Goal: Information Seeking & Learning: Learn about a topic

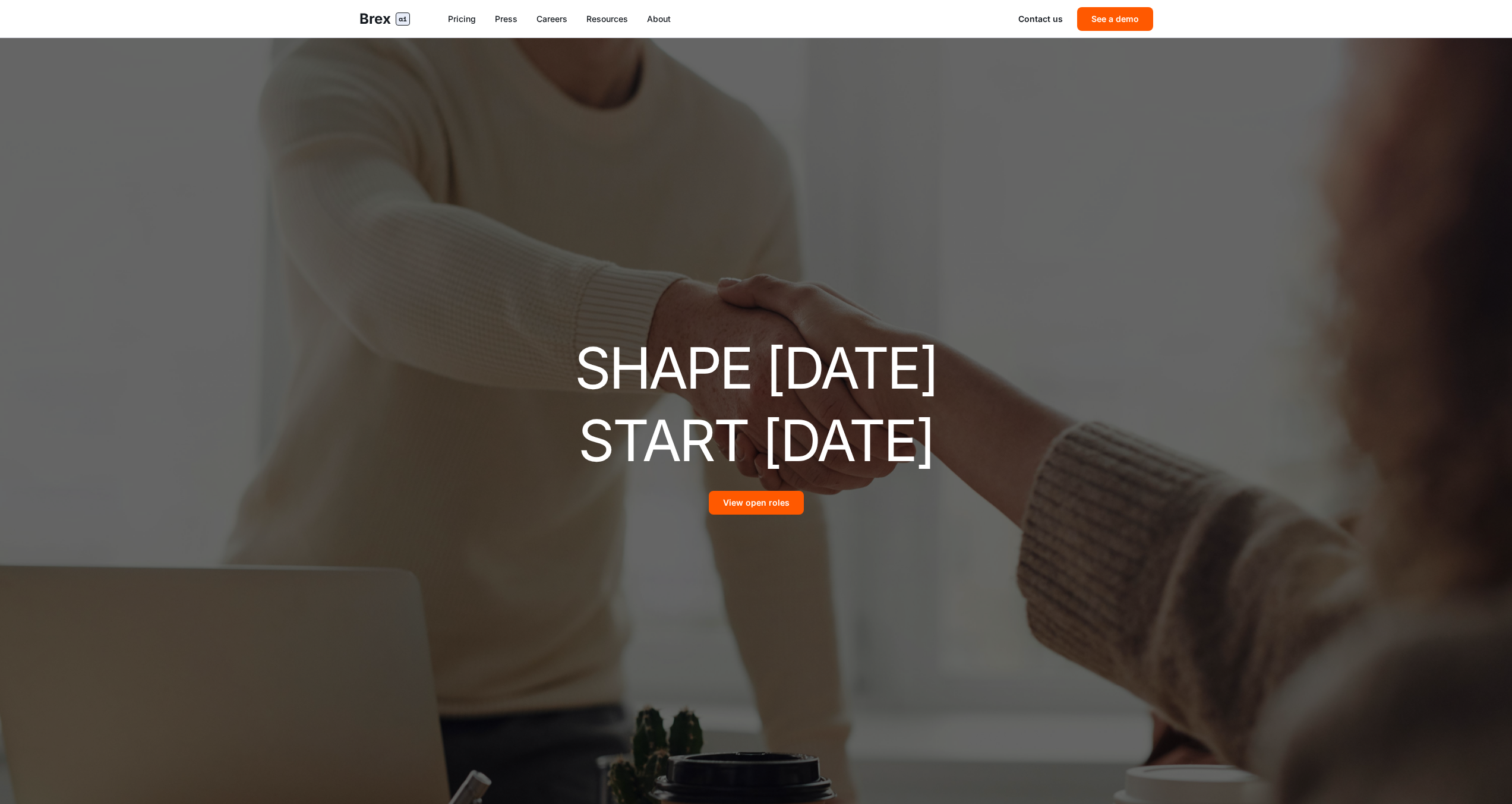
scroll to position [694, 0]
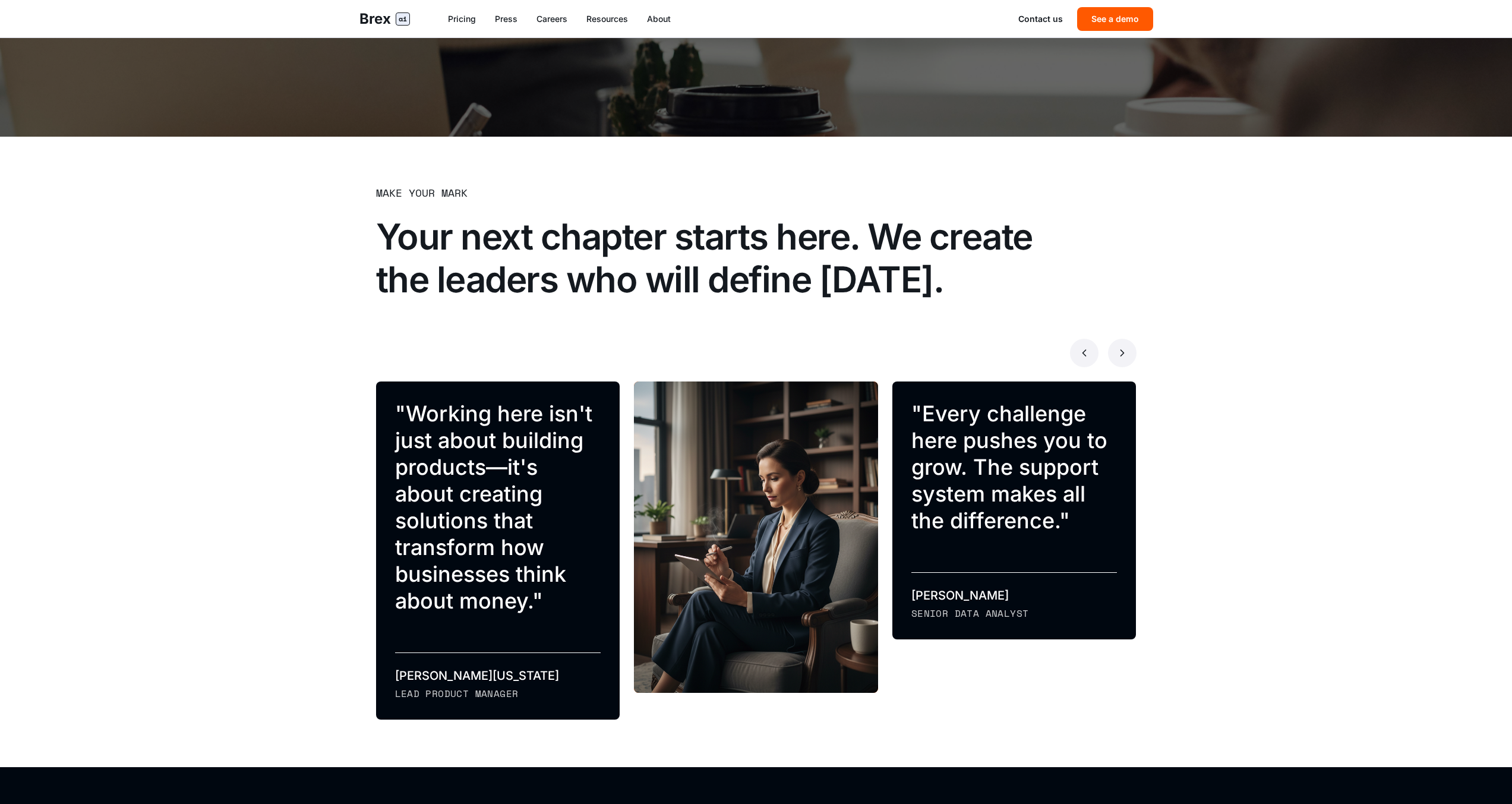
scroll to position [666, 0]
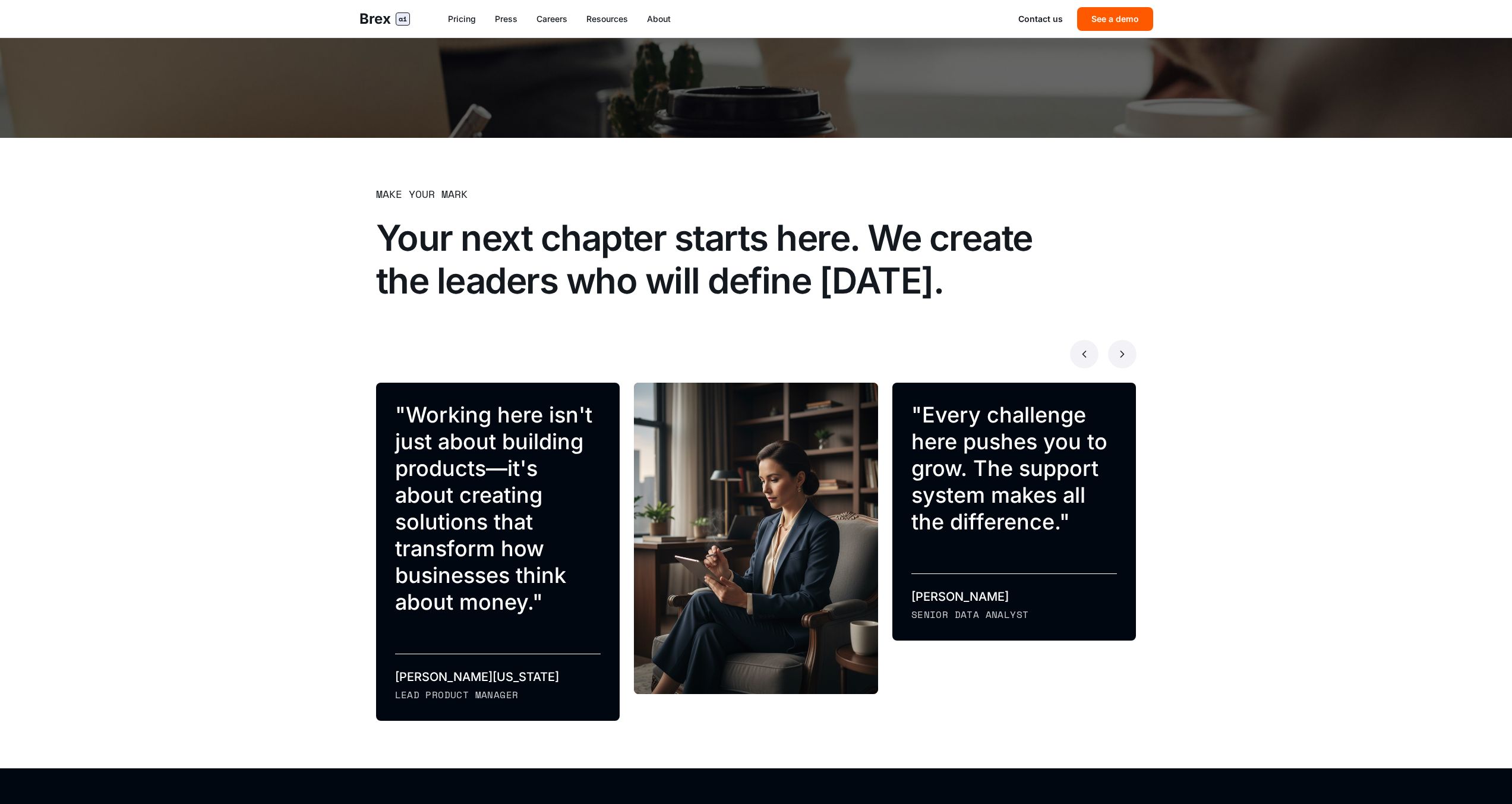
click at [1118, 360] on button at bounding box center [1122, 354] width 28 height 28
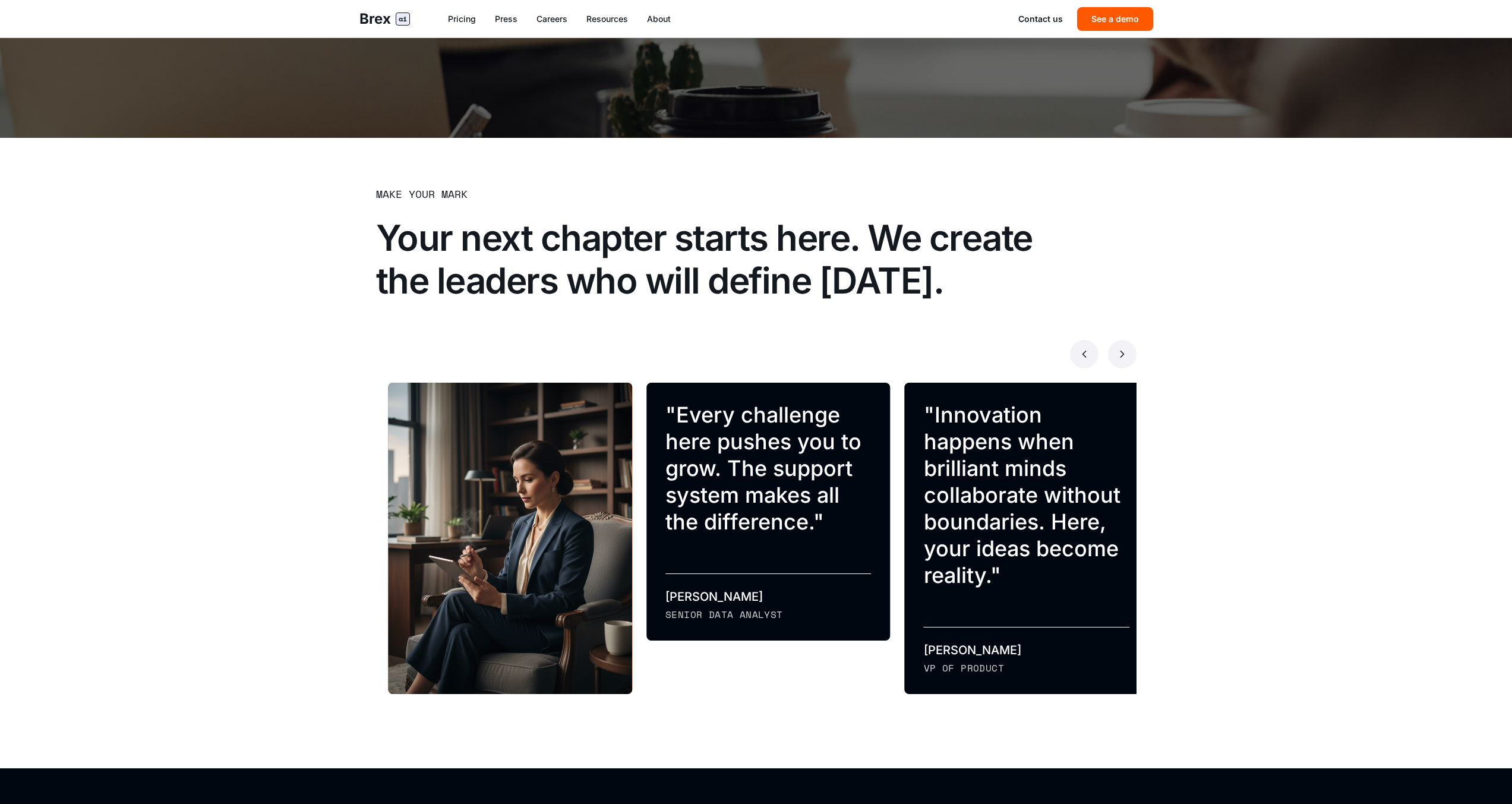
click at [1118, 360] on button at bounding box center [1122, 354] width 28 height 28
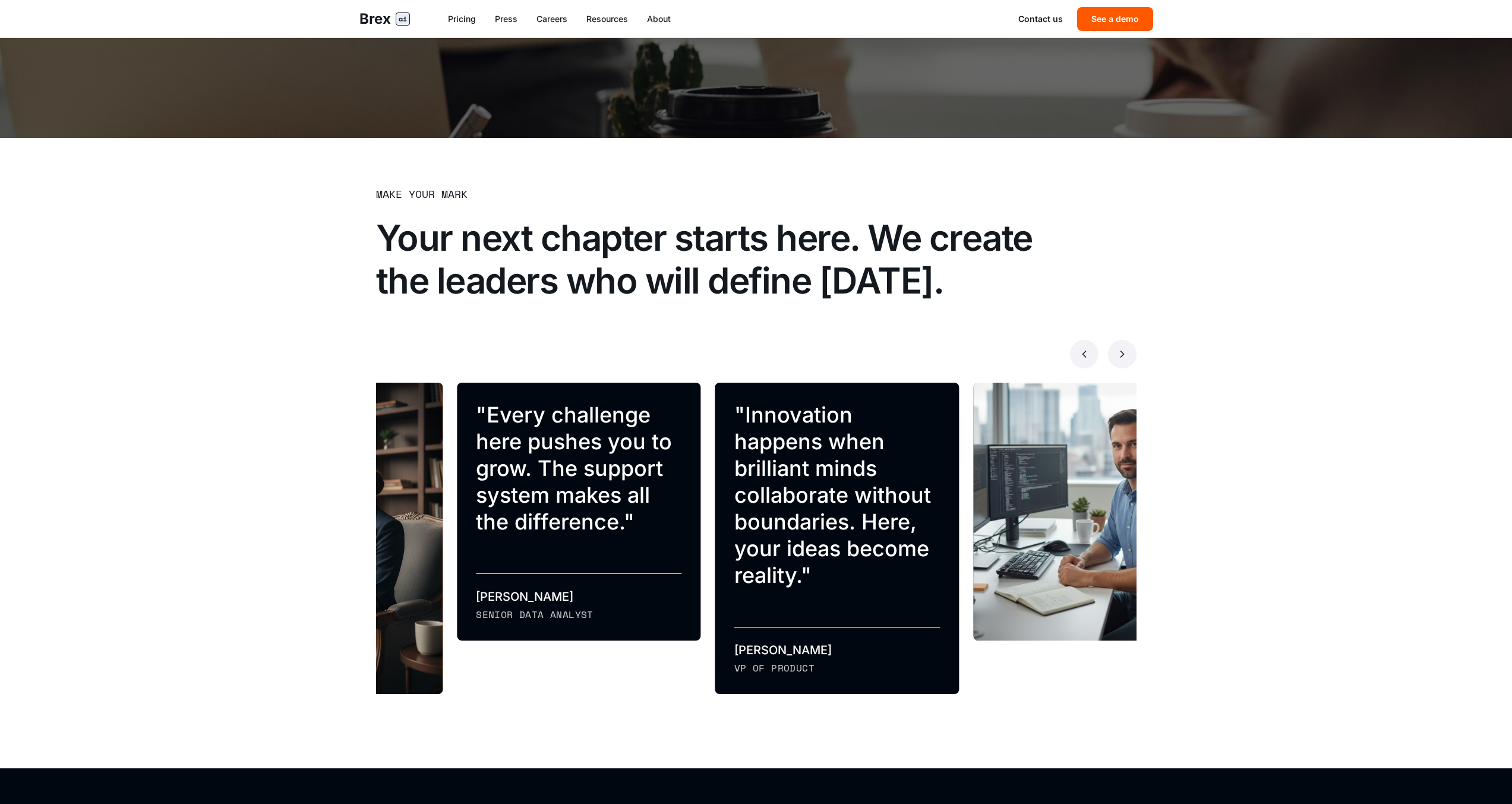
click at [1118, 360] on button at bounding box center [1122, 354] width 28 height 28
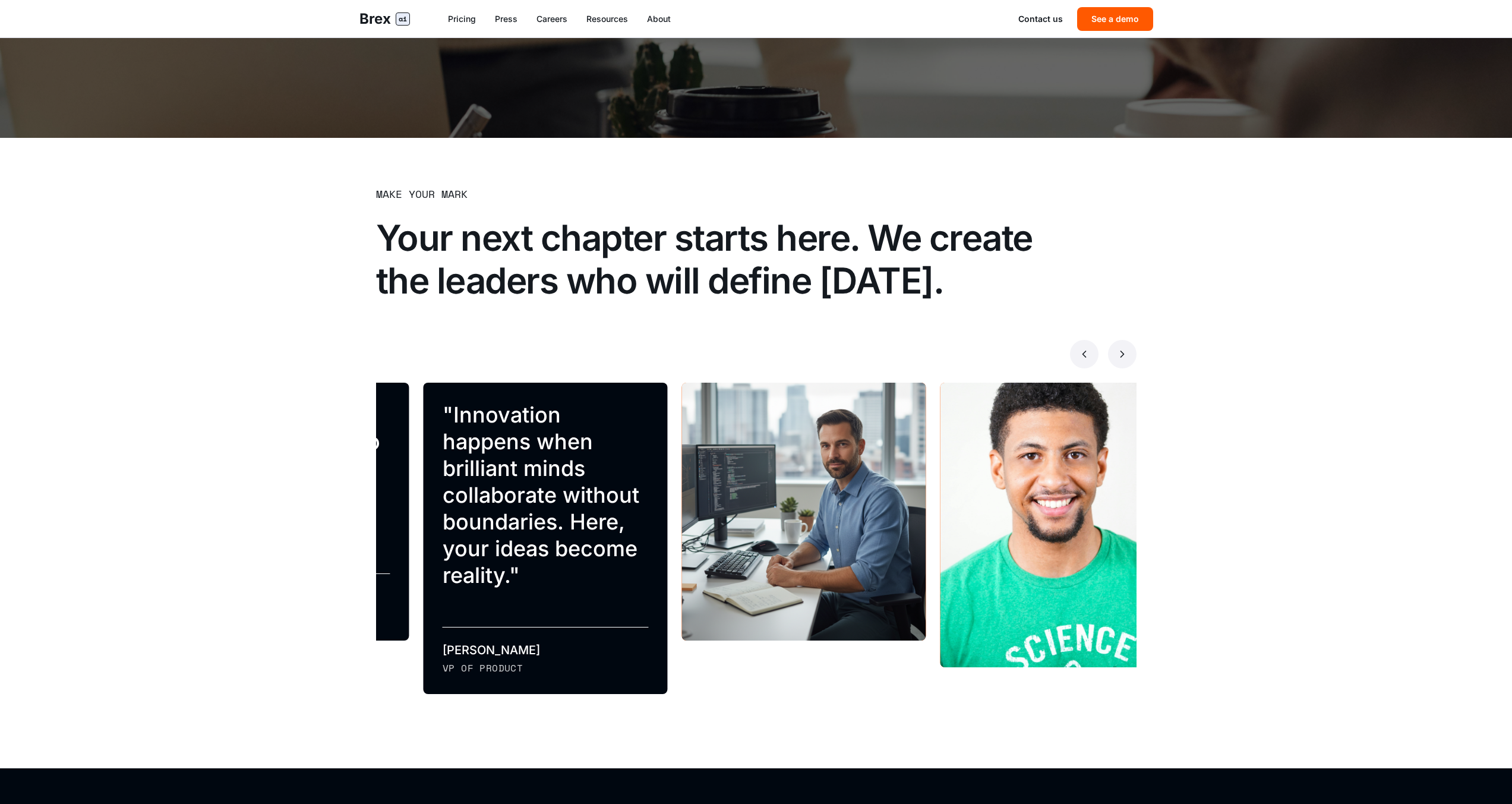
click at [1118, 360] on button at bounding box center [1122, 354] width 28 height 28
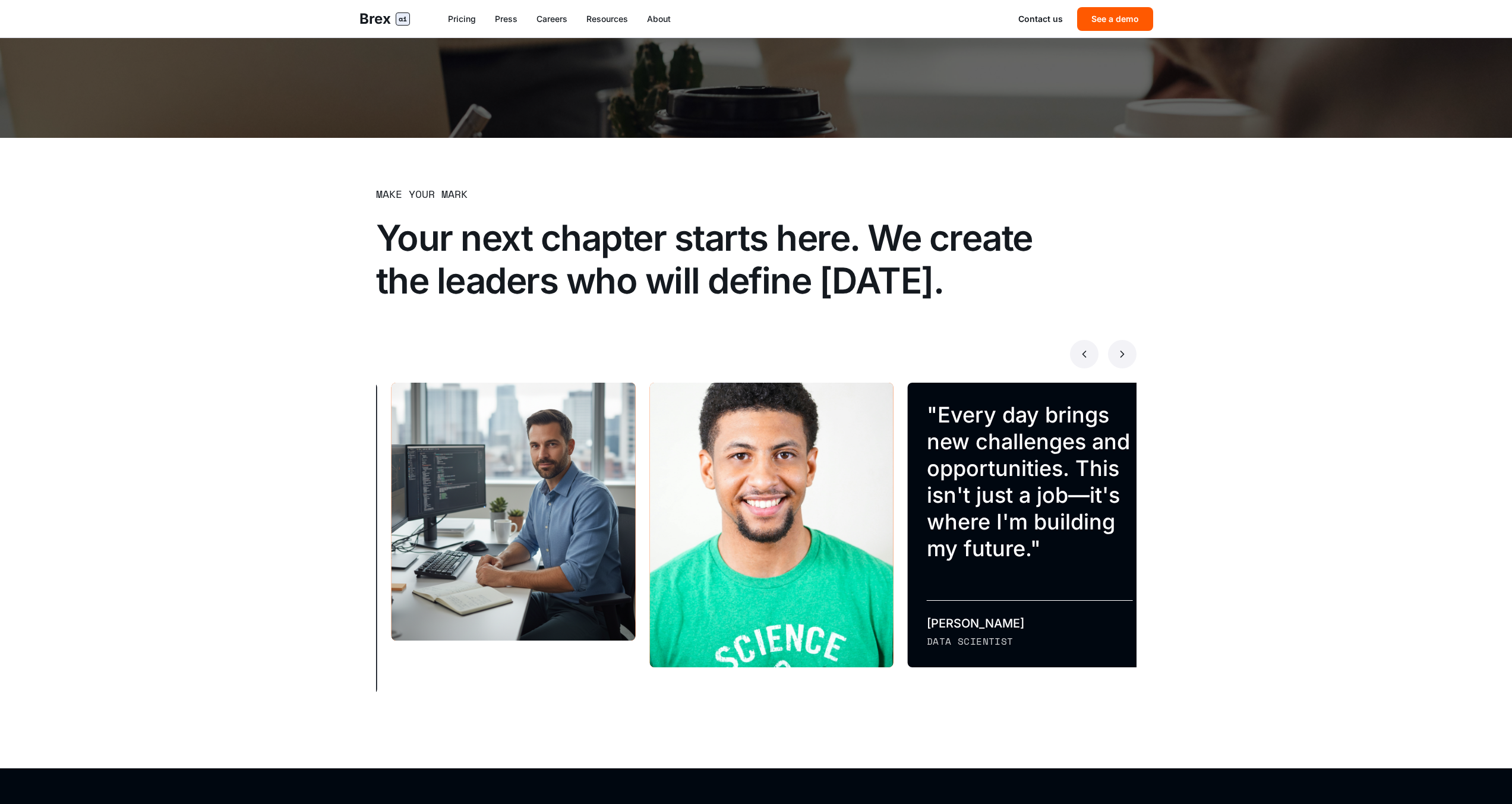
click at [1118, 360] on button at bounding box center [1122, 354] width 28 height 28
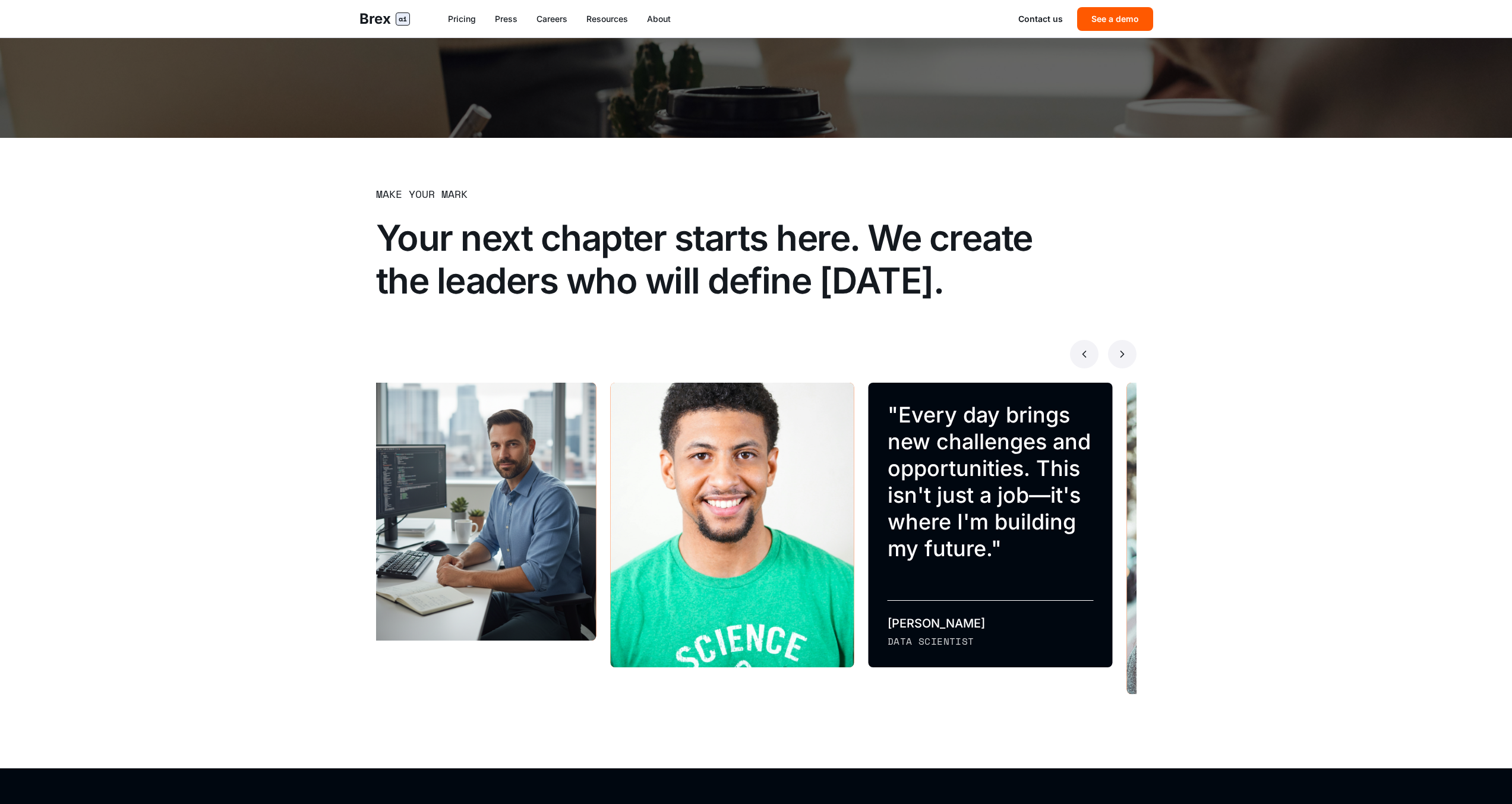
click at [1118, 360] on button at bounding box center [1122, 354] width 28 height 28
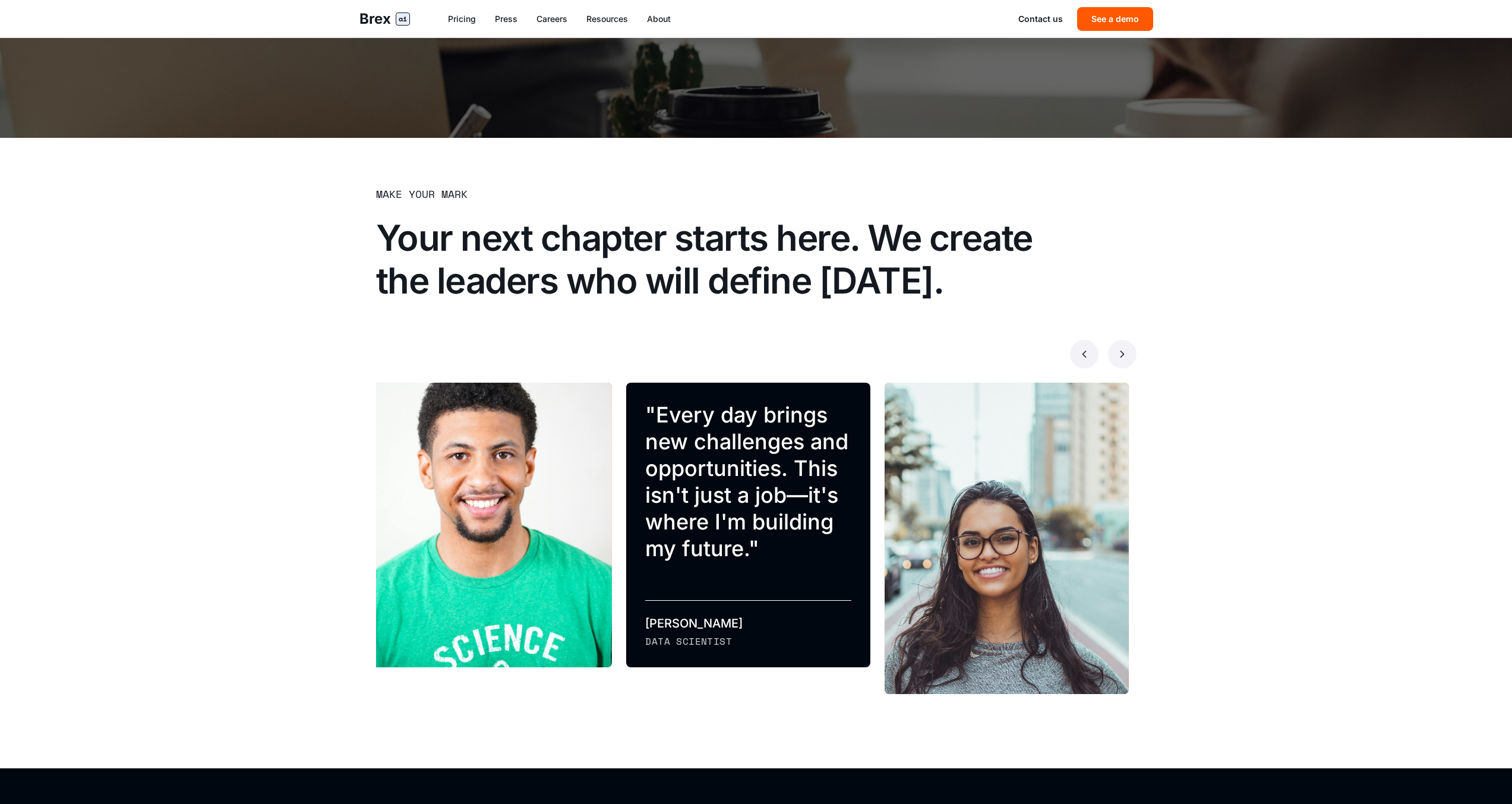
click at [1118, 360] on button at bounding box center [1122, 354] width 28 height 28
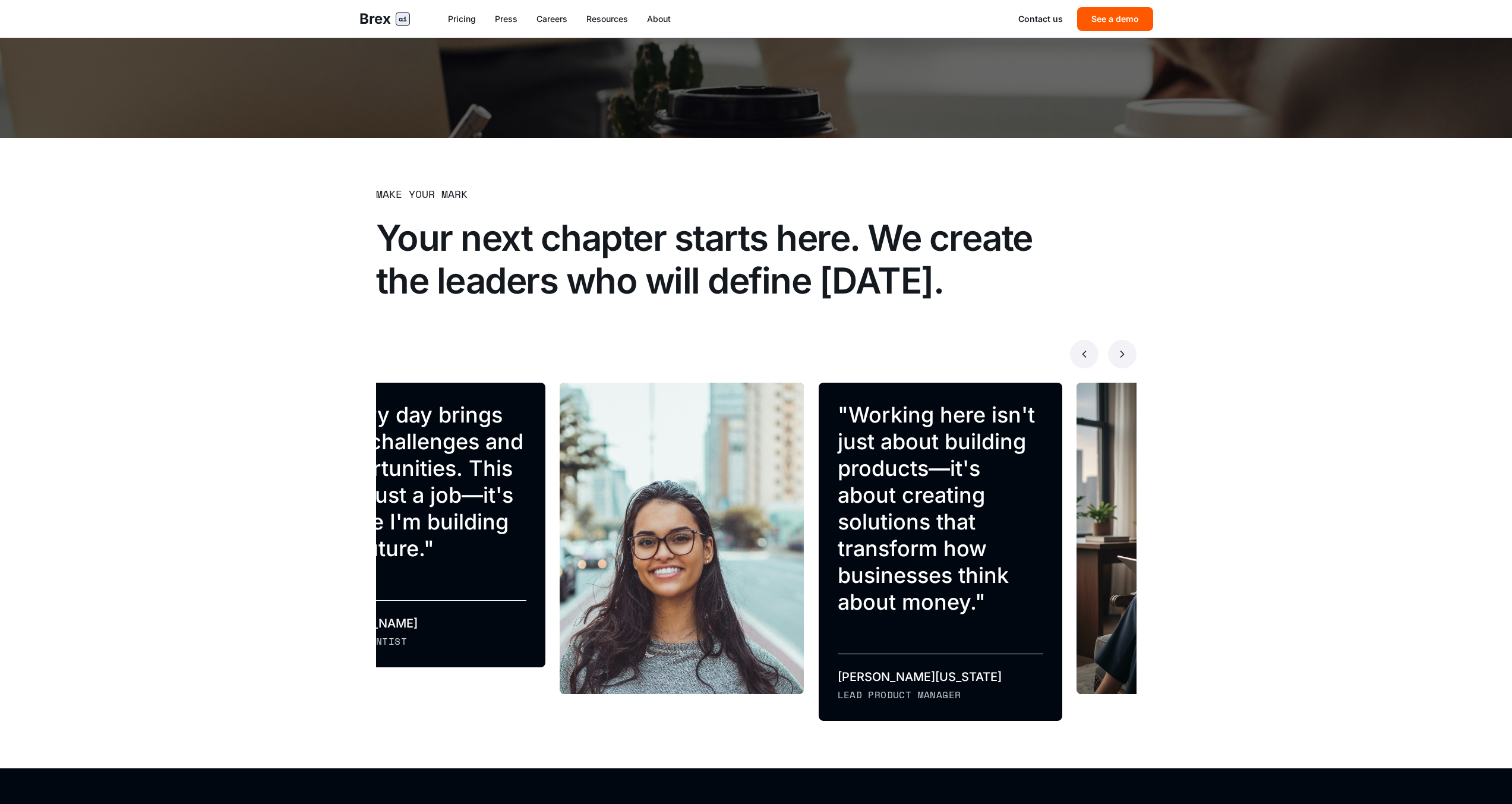
click at [1118, 360] on button at bounding box center [1122, 354] width 28 height 28
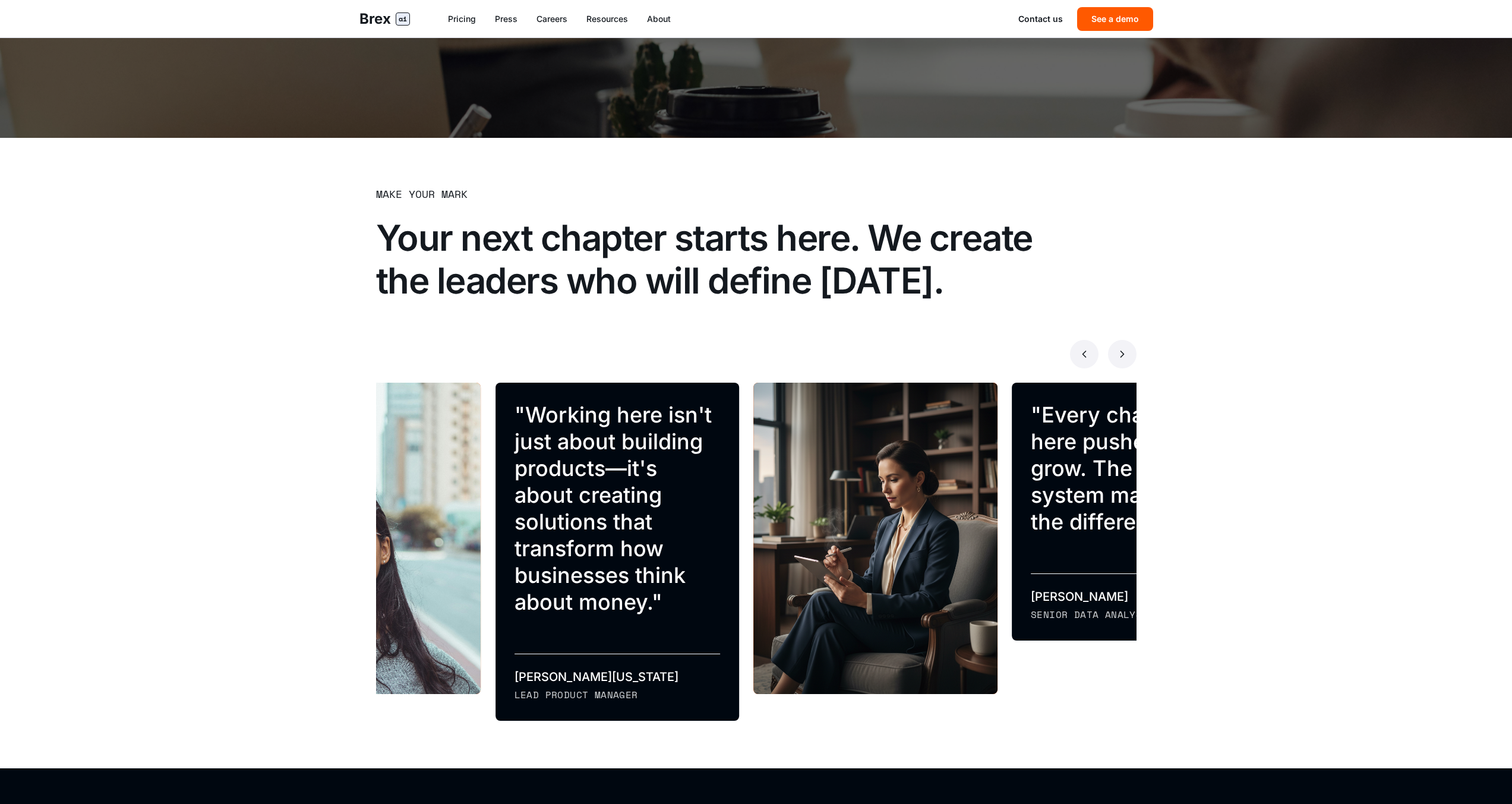
click at [1118, 360] on button at bounding box center [1122, 354] width 28 height 28
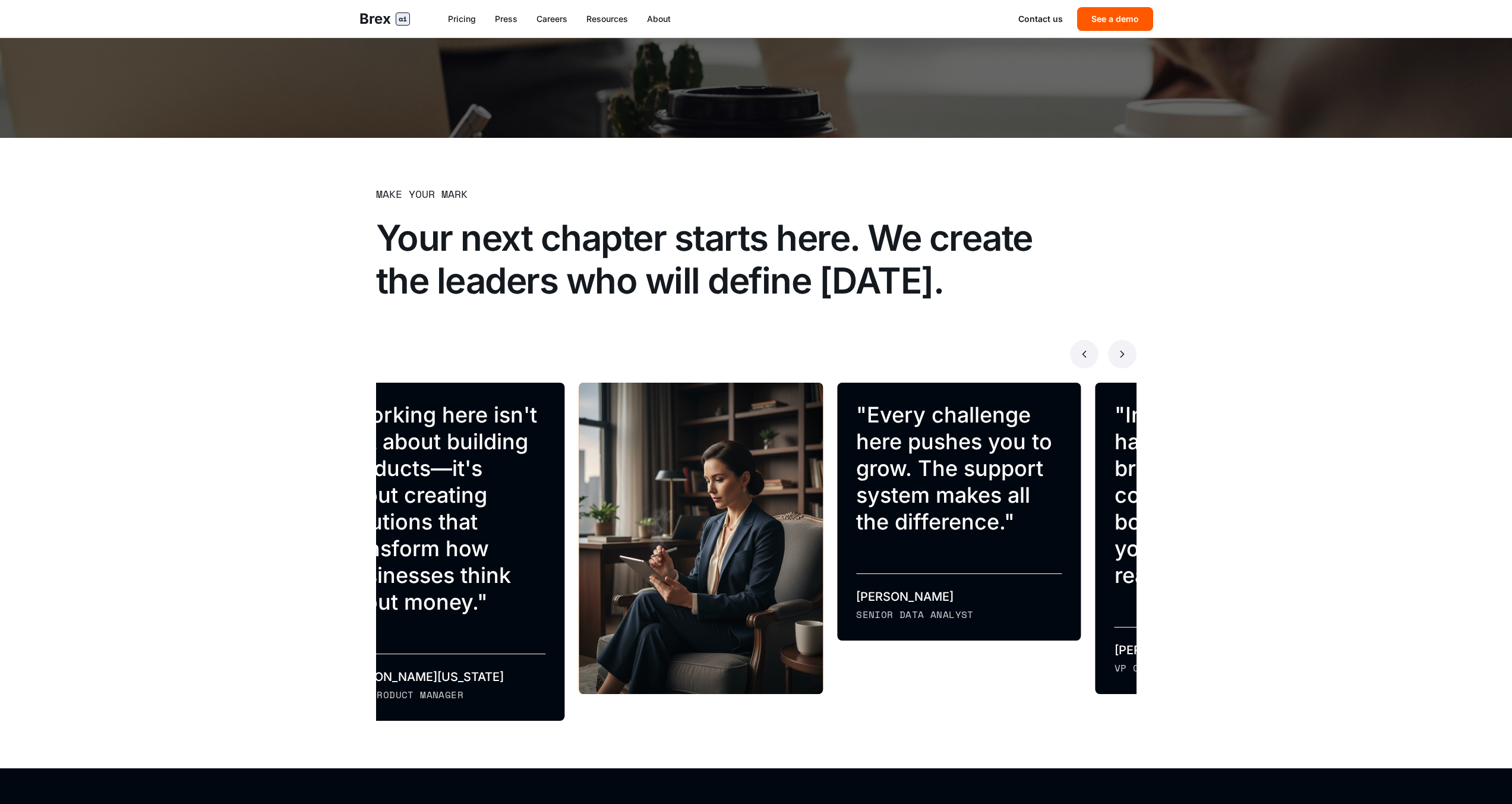
click at [1118, 360] on button at bounding box center [1122, 354] width 28 height 28
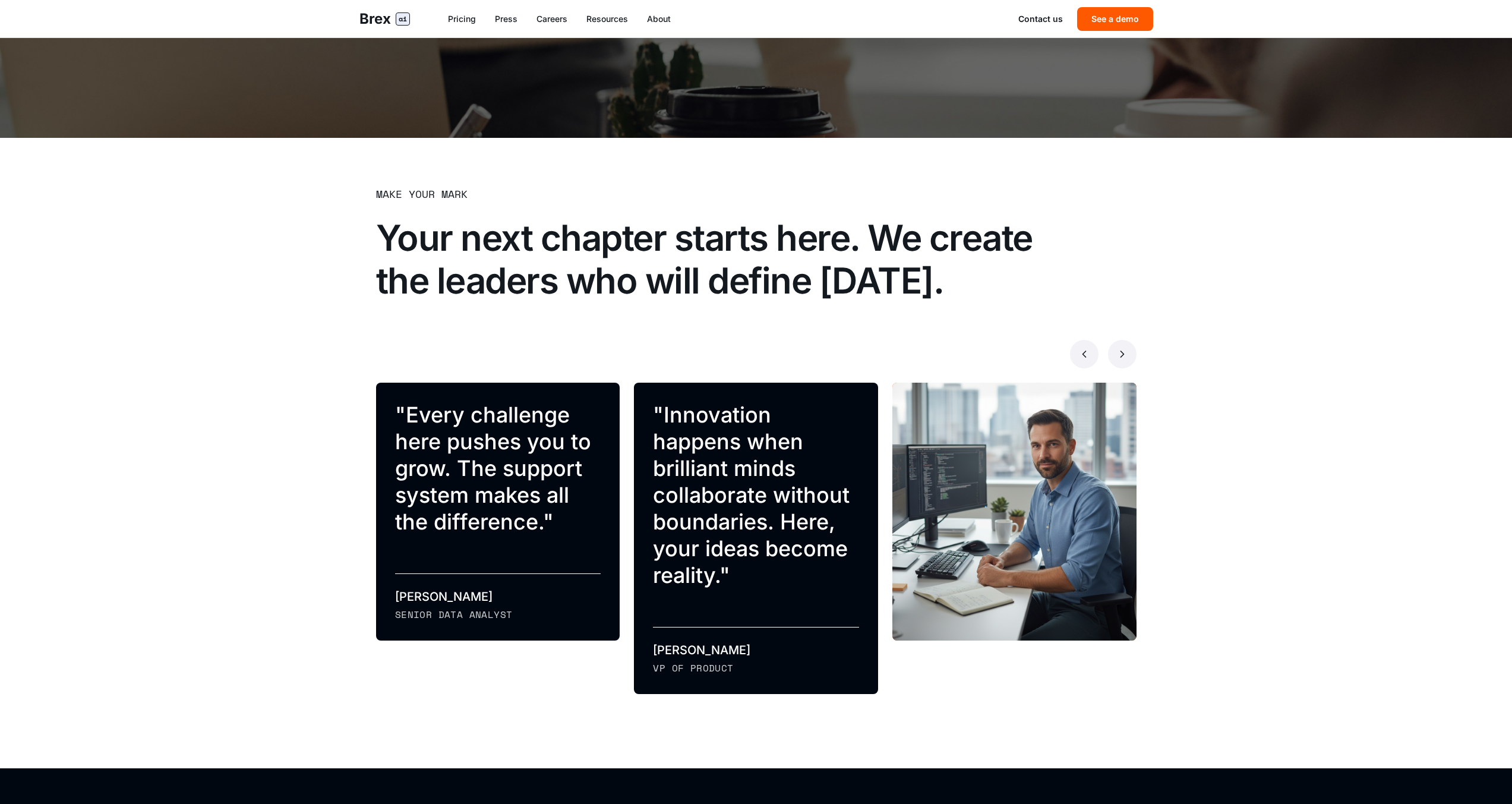
click at [1123, 345] on button at bounding box center [1122, 354] width 28 height 28
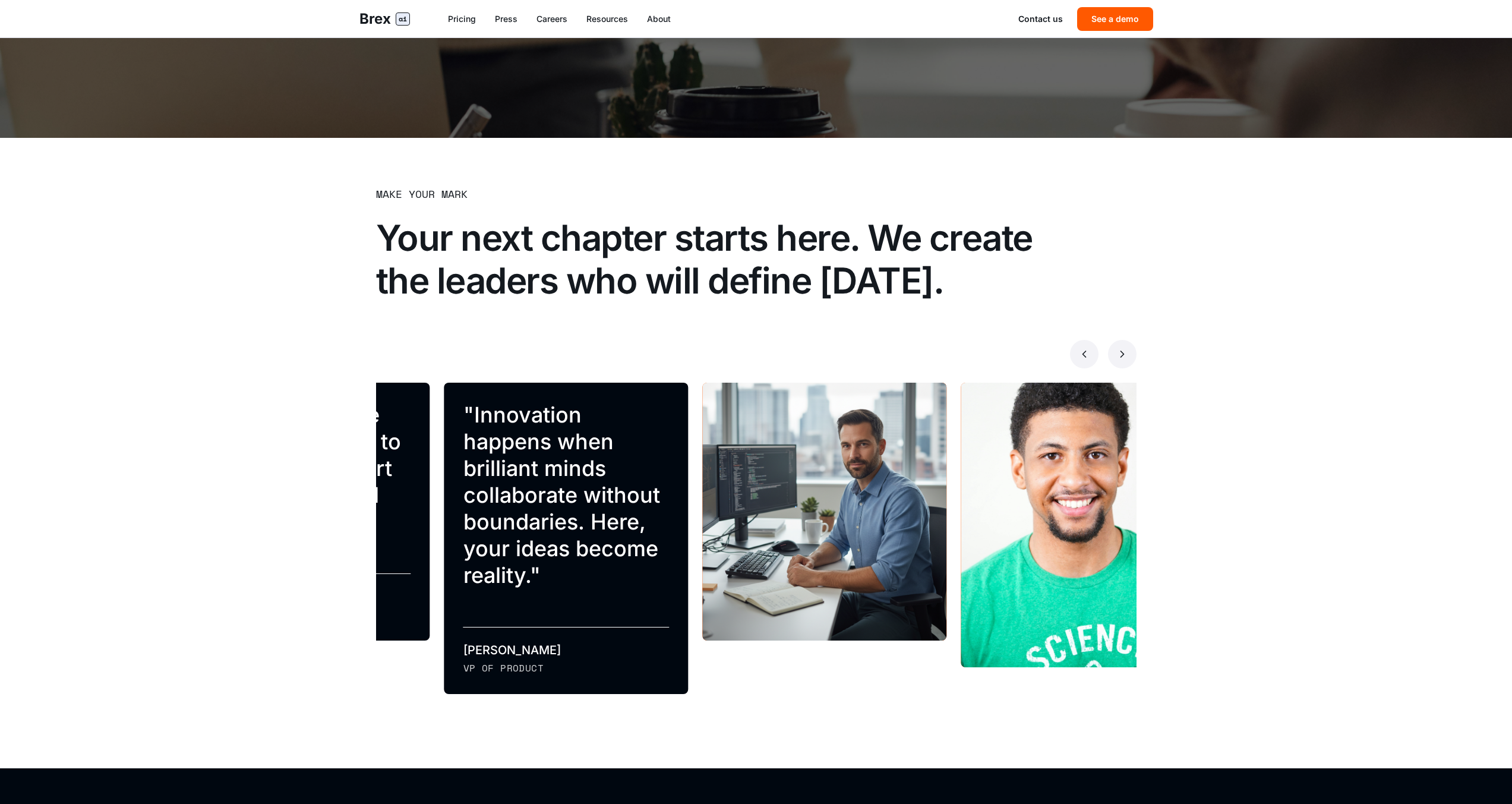
click at [1124, 345] on button at bounding box center [1122, 354] width 28 height 28
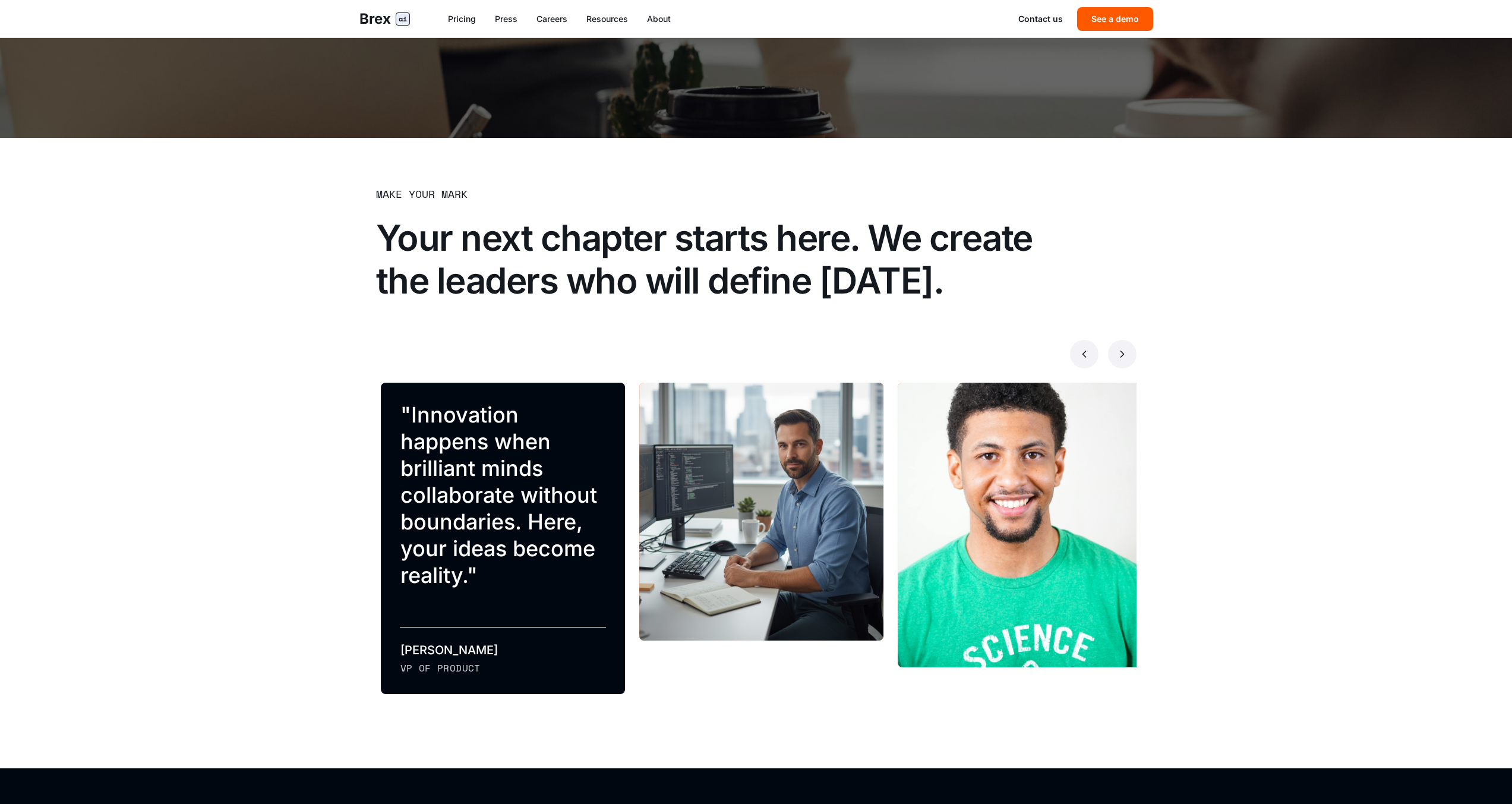
click at [1124, 345] on button at bounding box center [1122, 354] width 28 height 28
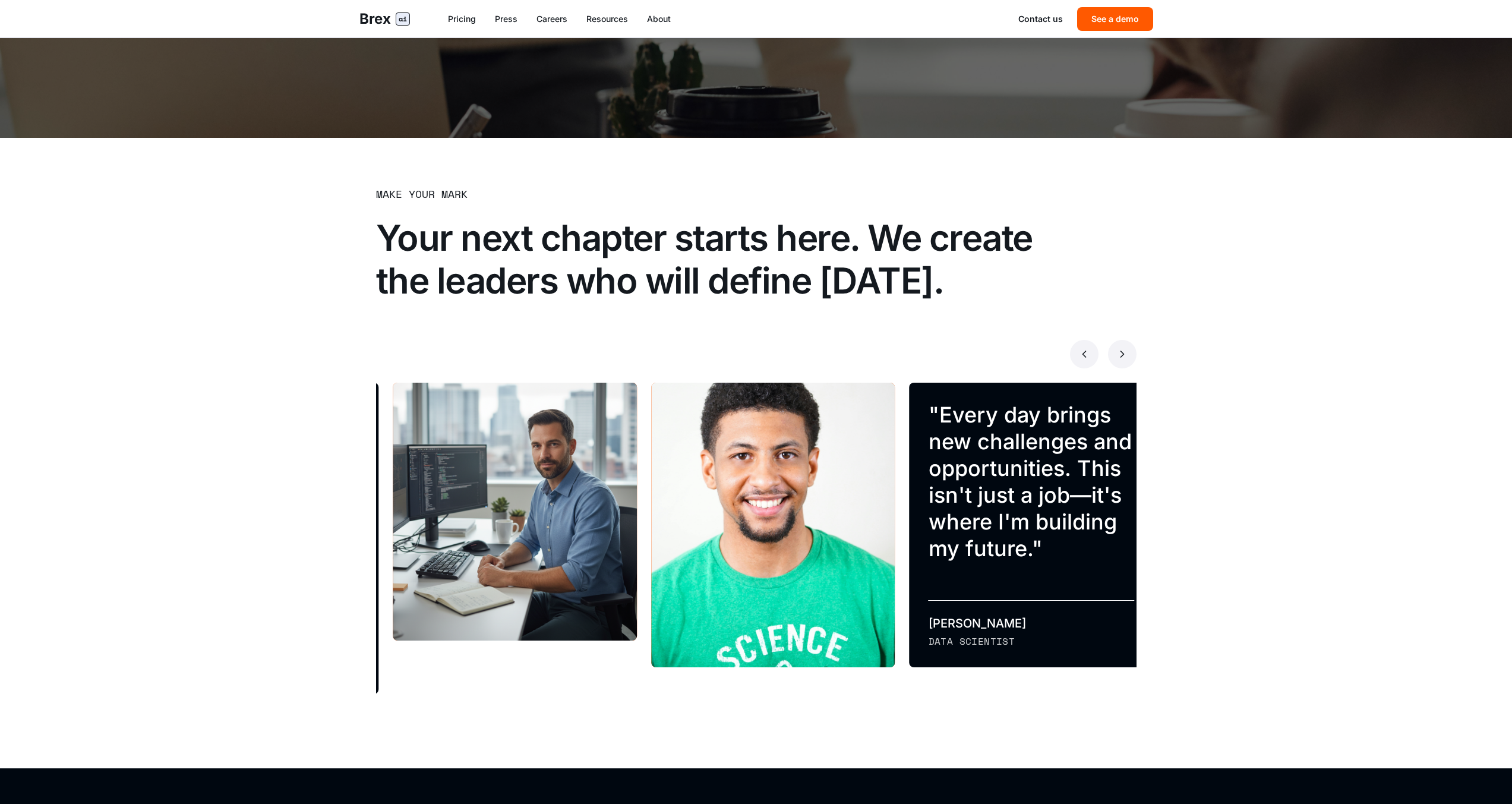
click at [1124, 345] on button at bounding box center [1122, 354] width 28 height 28
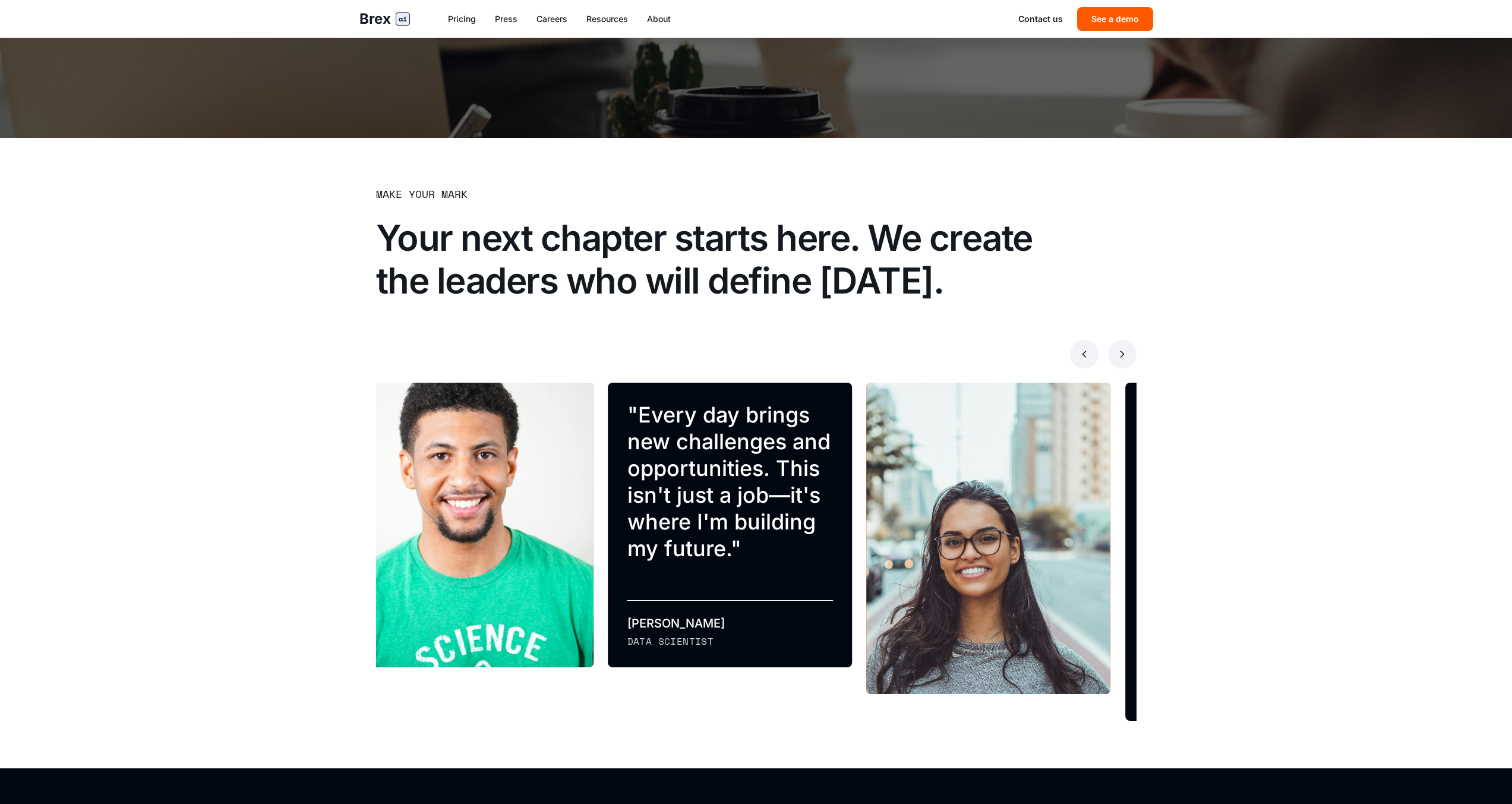
click at [1124, 345] on button at bounding box center [1122, 354] width 28 height 28
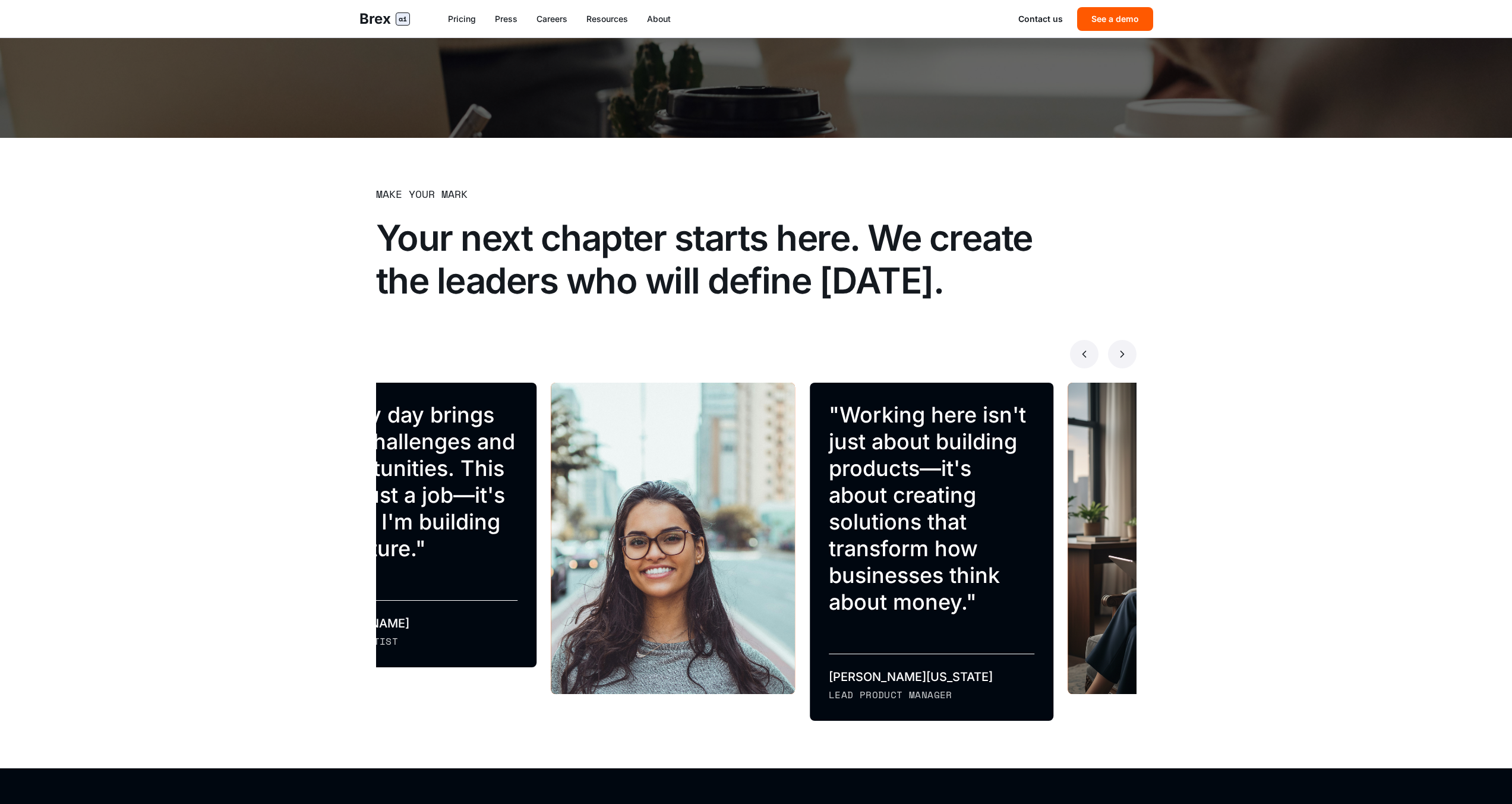
click at [1124, 345] on button at bounding box center [1122, 354] width 28 height 28
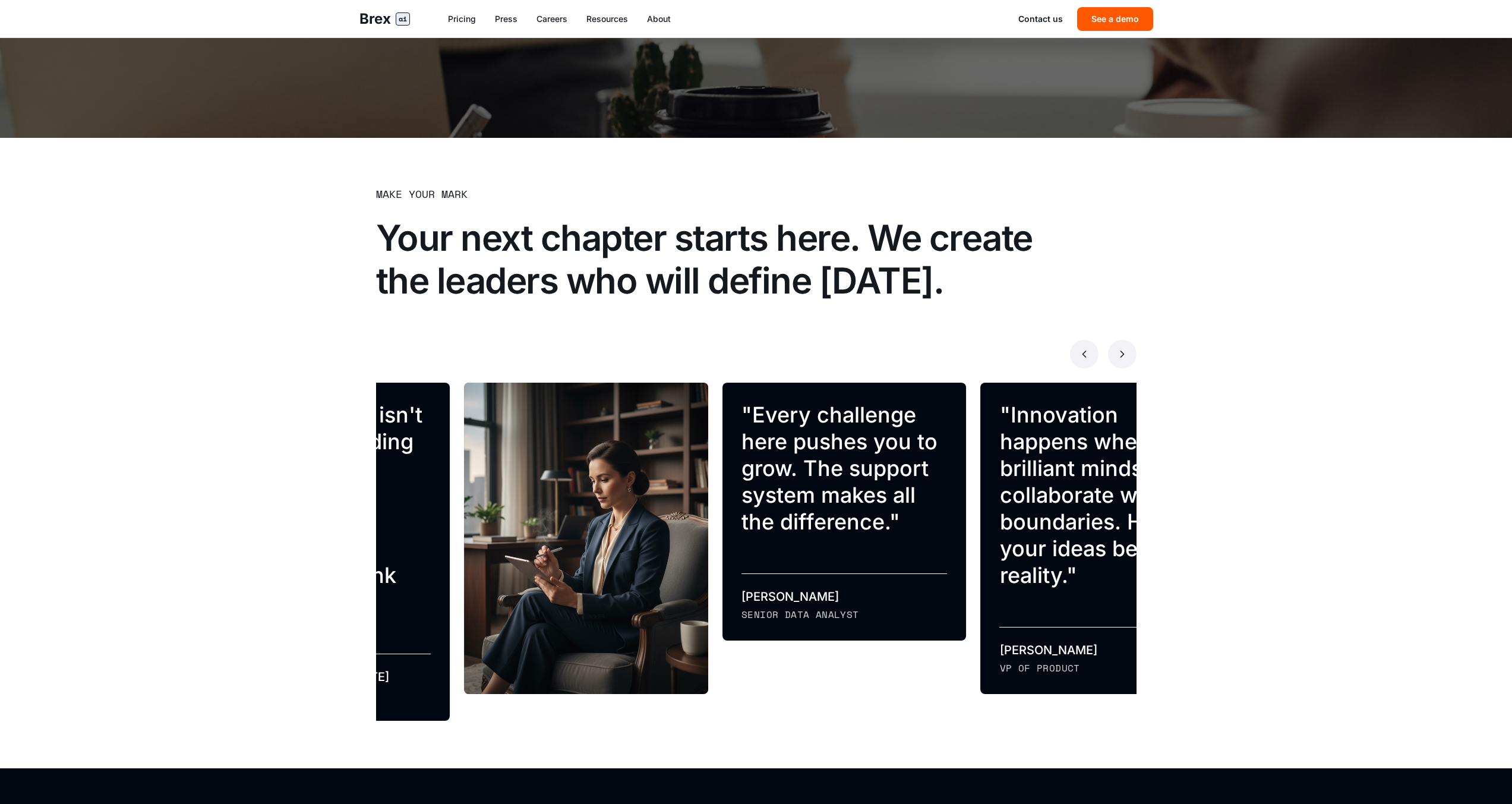
click at [1124, 345] on button at bounding box center [1122, 354] width 28 height 28
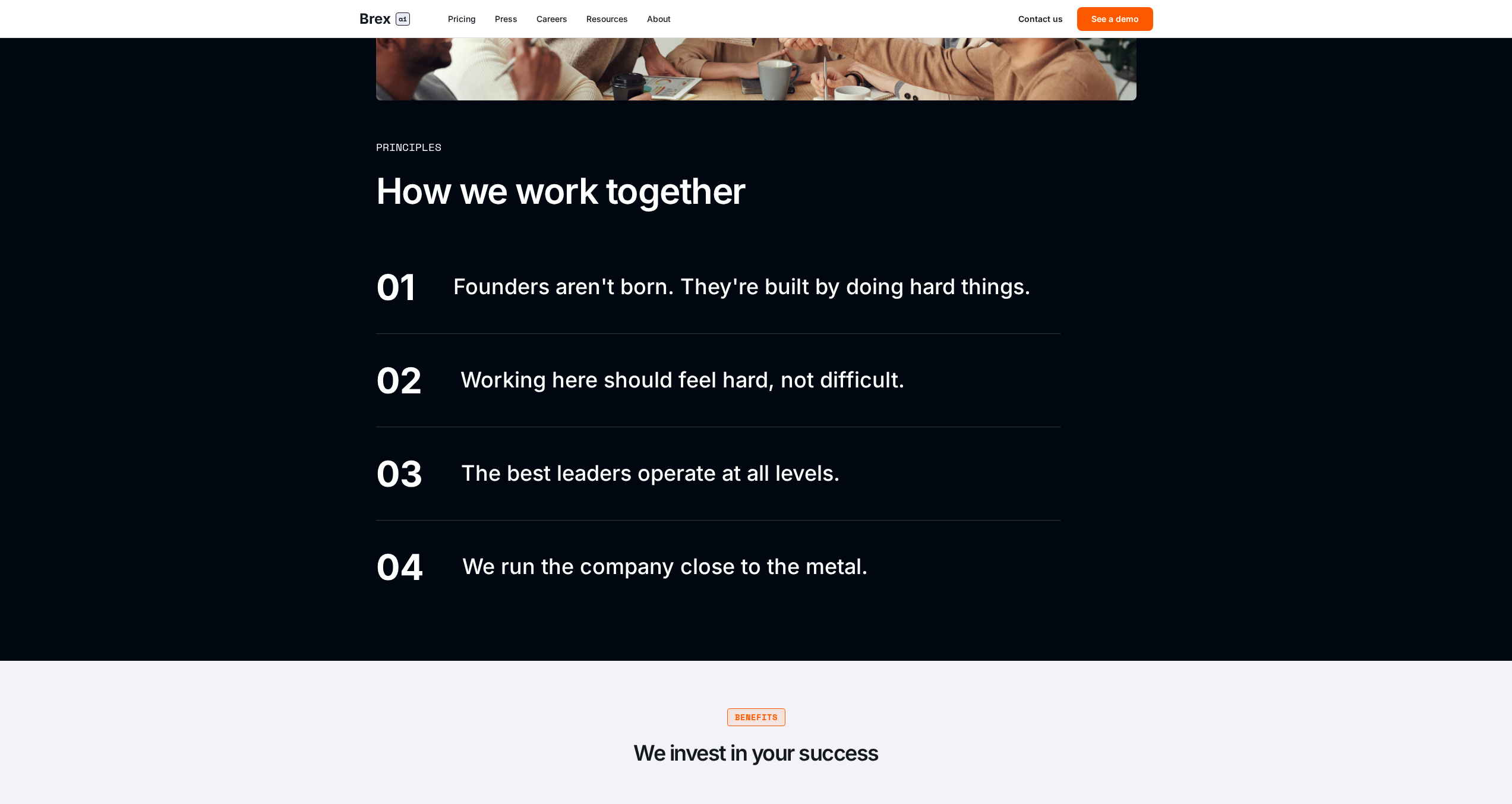
scroll to position [1887, 0]
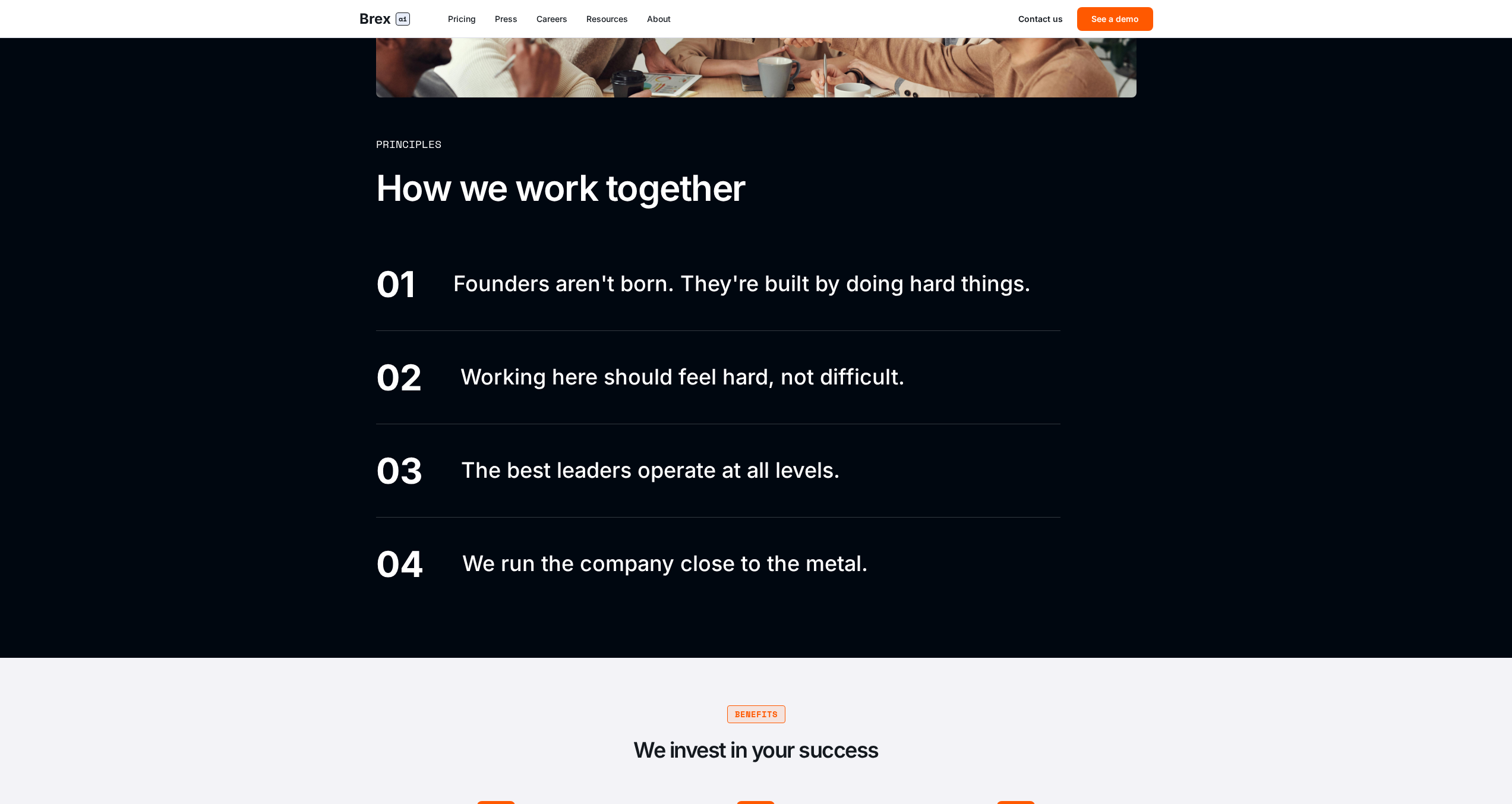
click at [379, 290] on div "01" at bounding box center [396, 284] width 39 height 36
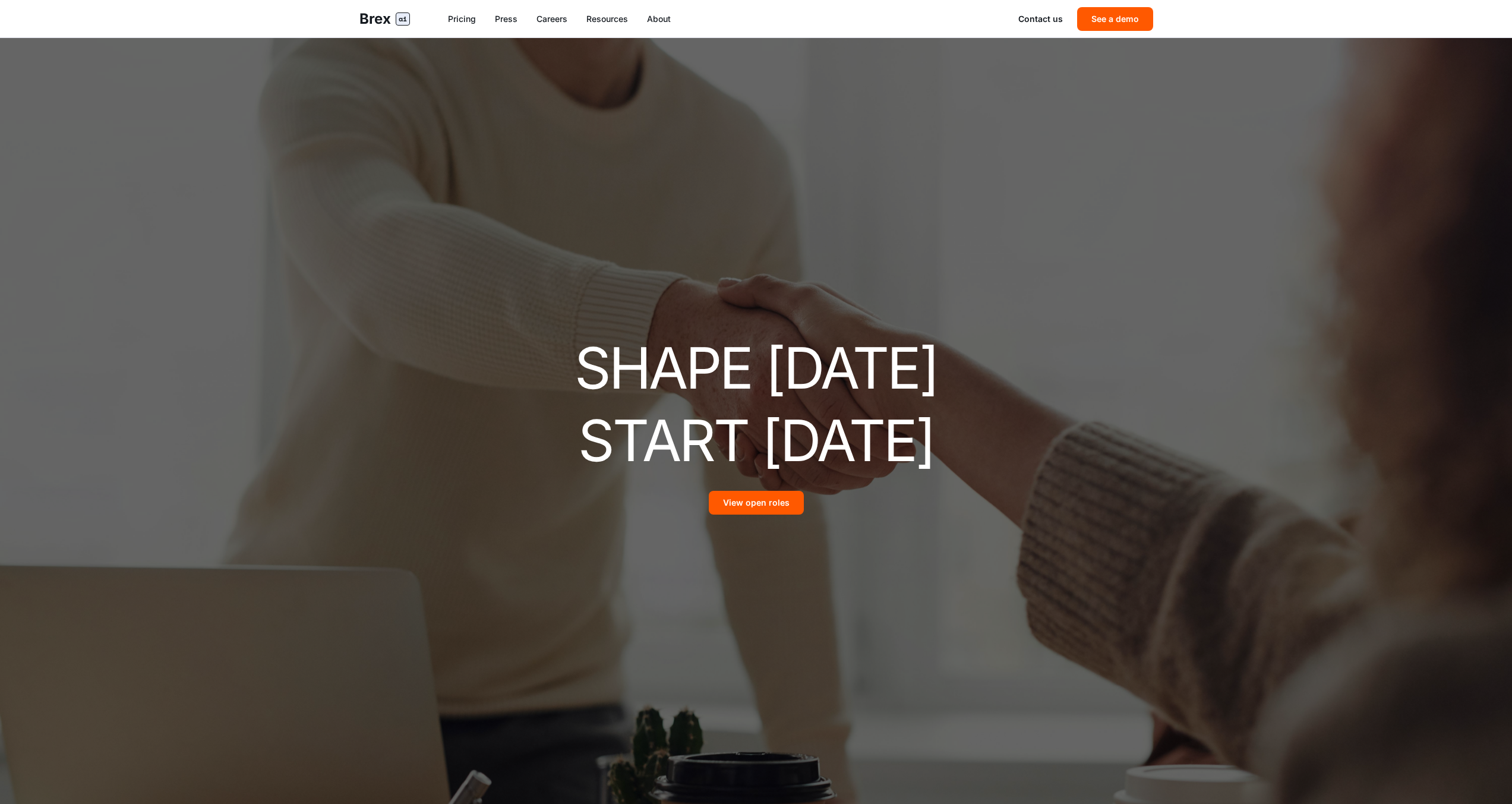
scroll to position [1887, 0]
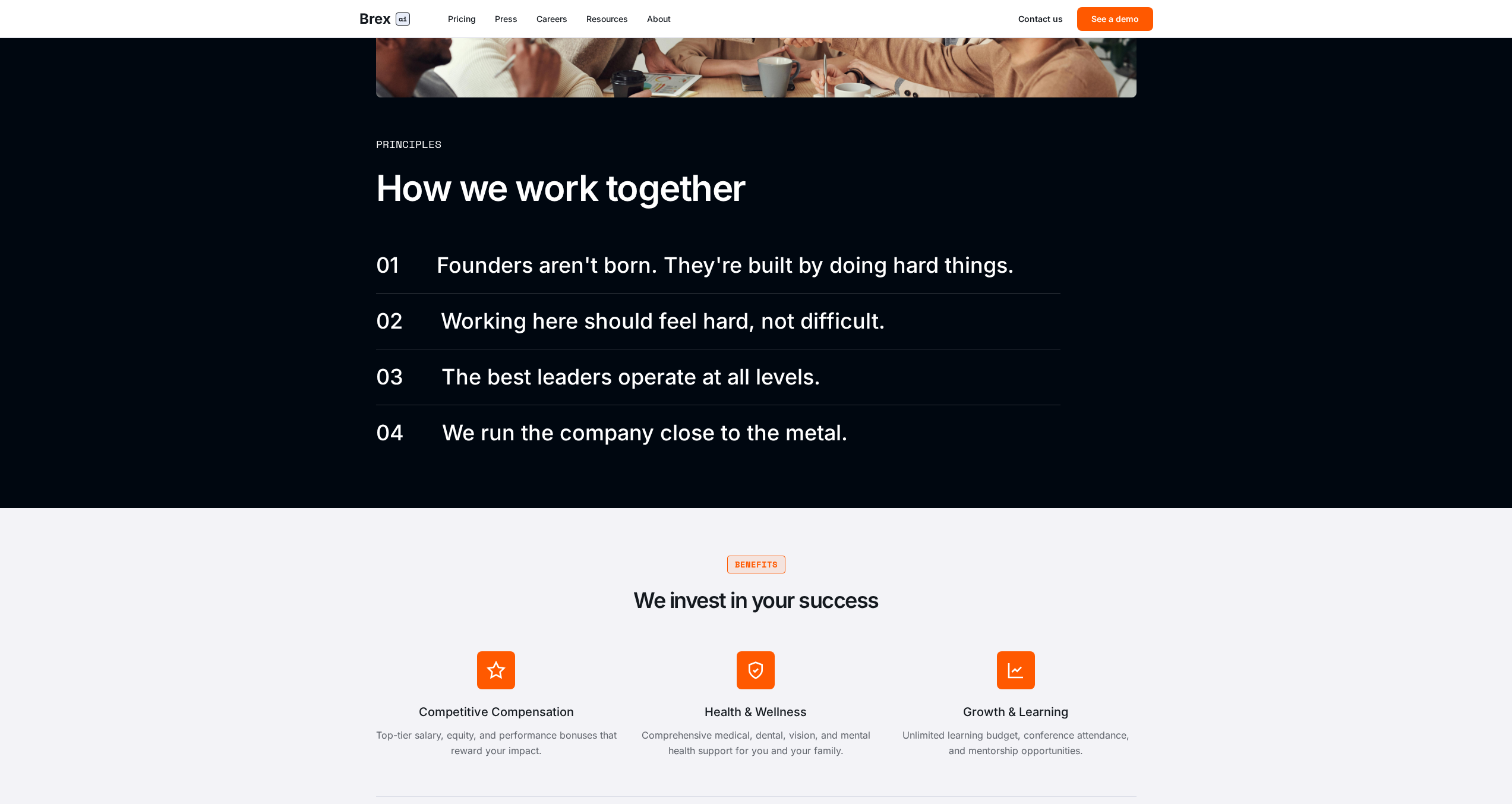
click at [824, 269] on p "Founders aren't born. They're built by doing hard things." at bounding box center [725, 265] width 577 height 27
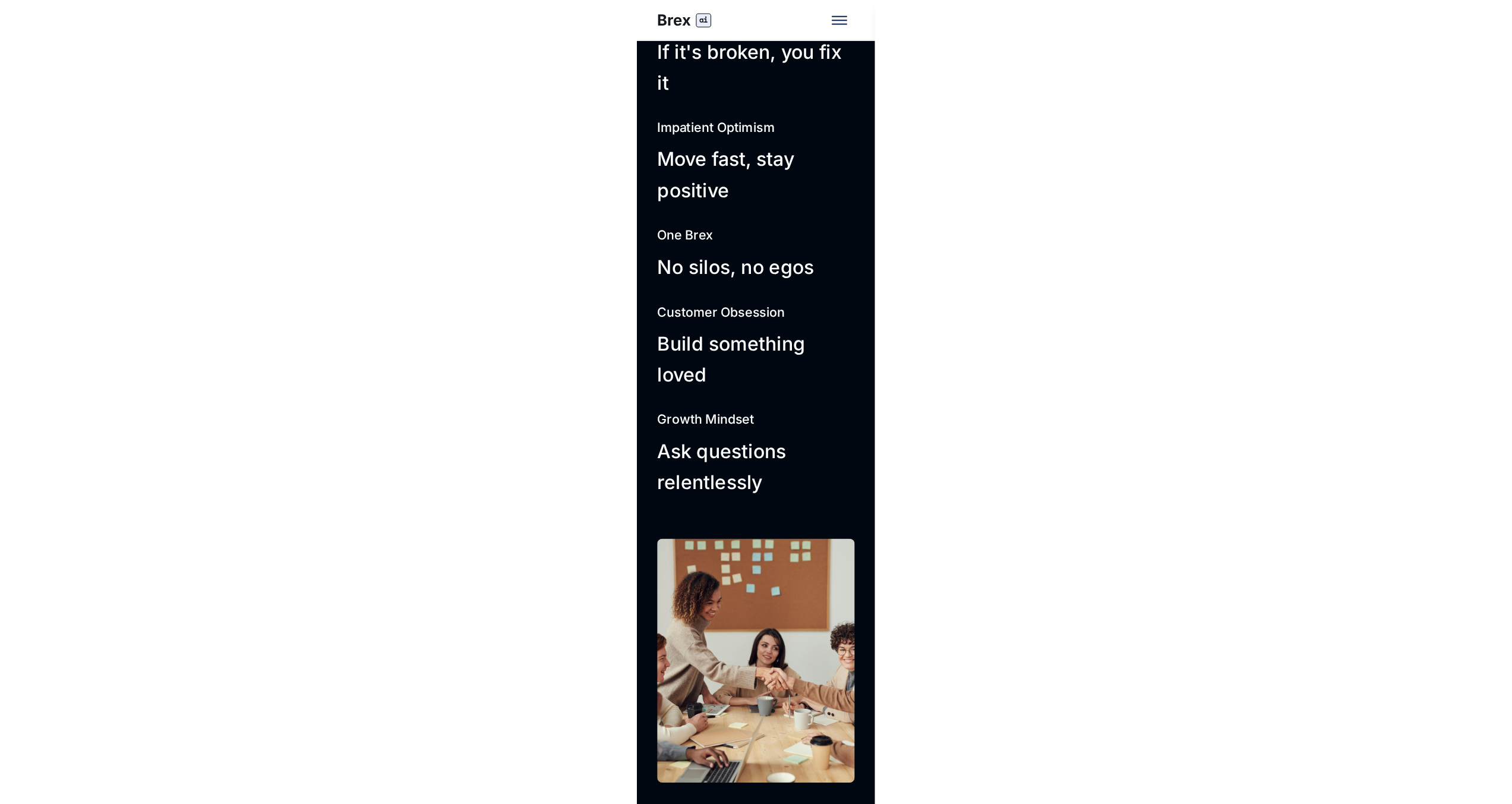
scroll to position [1887, 0]
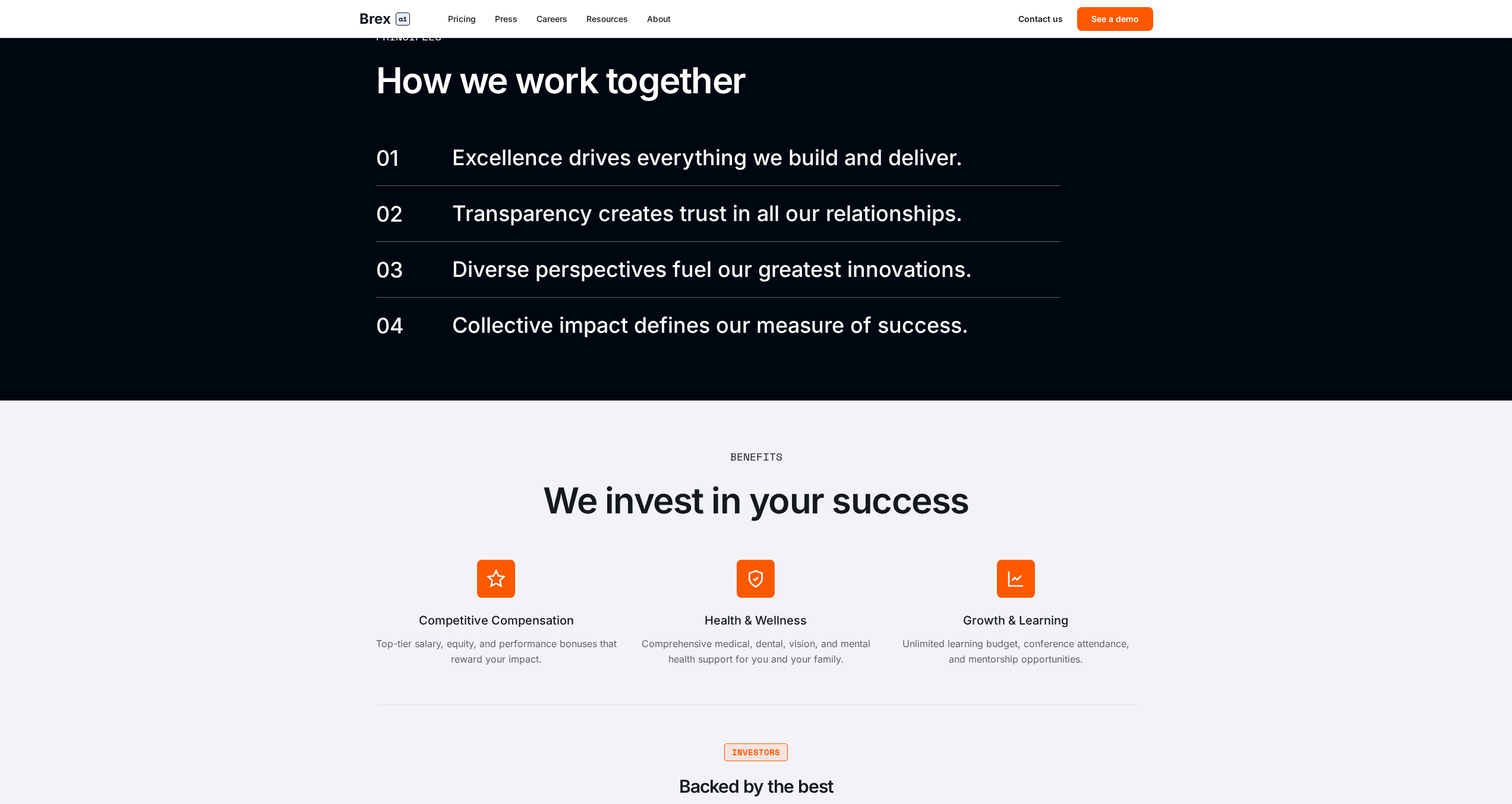
scroll to position [2202, 0]
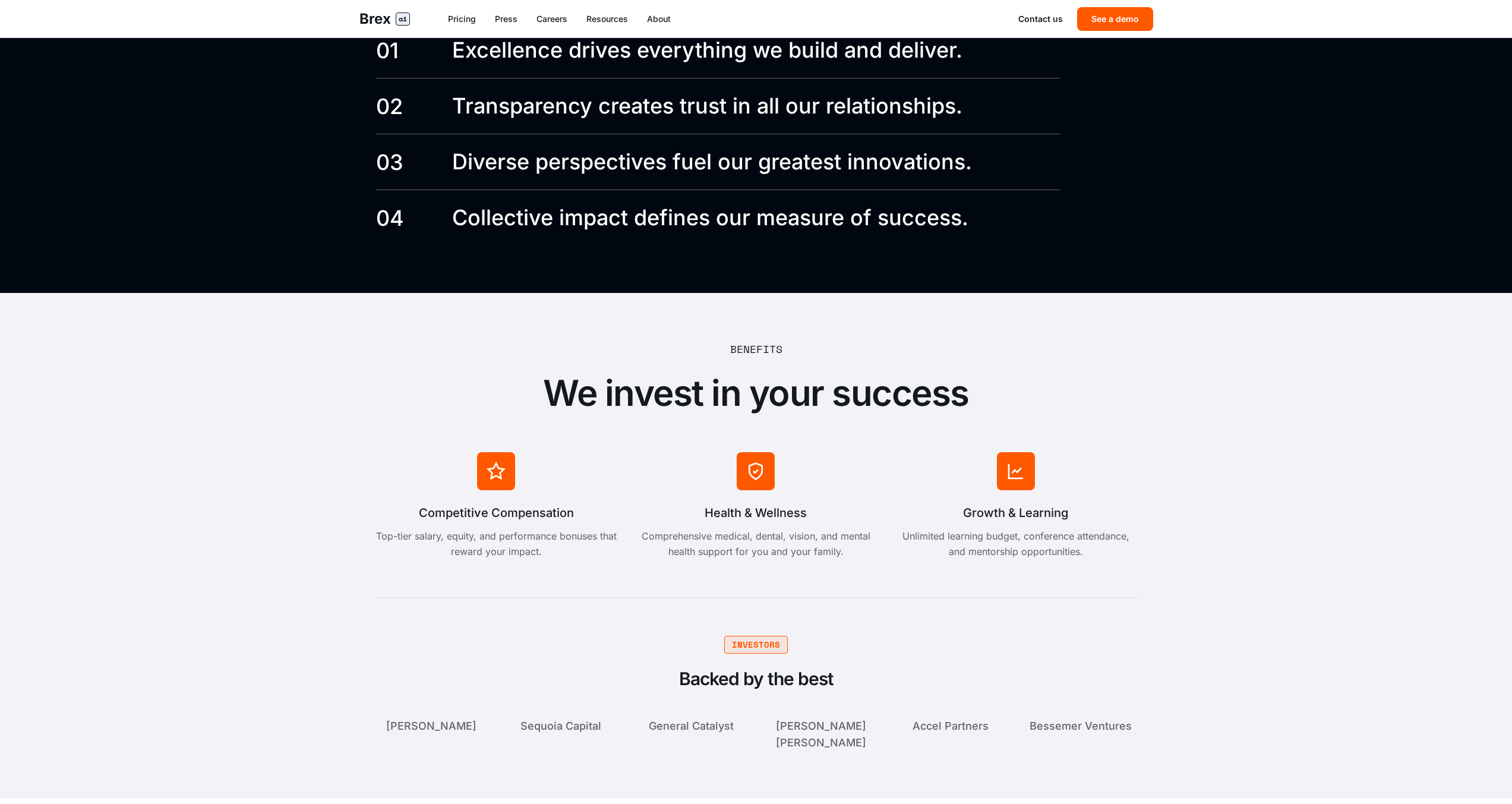
click at [849, 371] on h2 "We invest in your success" at bounding box center [757, 392] width 760 height 43
click at [752, 340] on div "Benefits" at bounding box center [756, 349] width 52 height 17
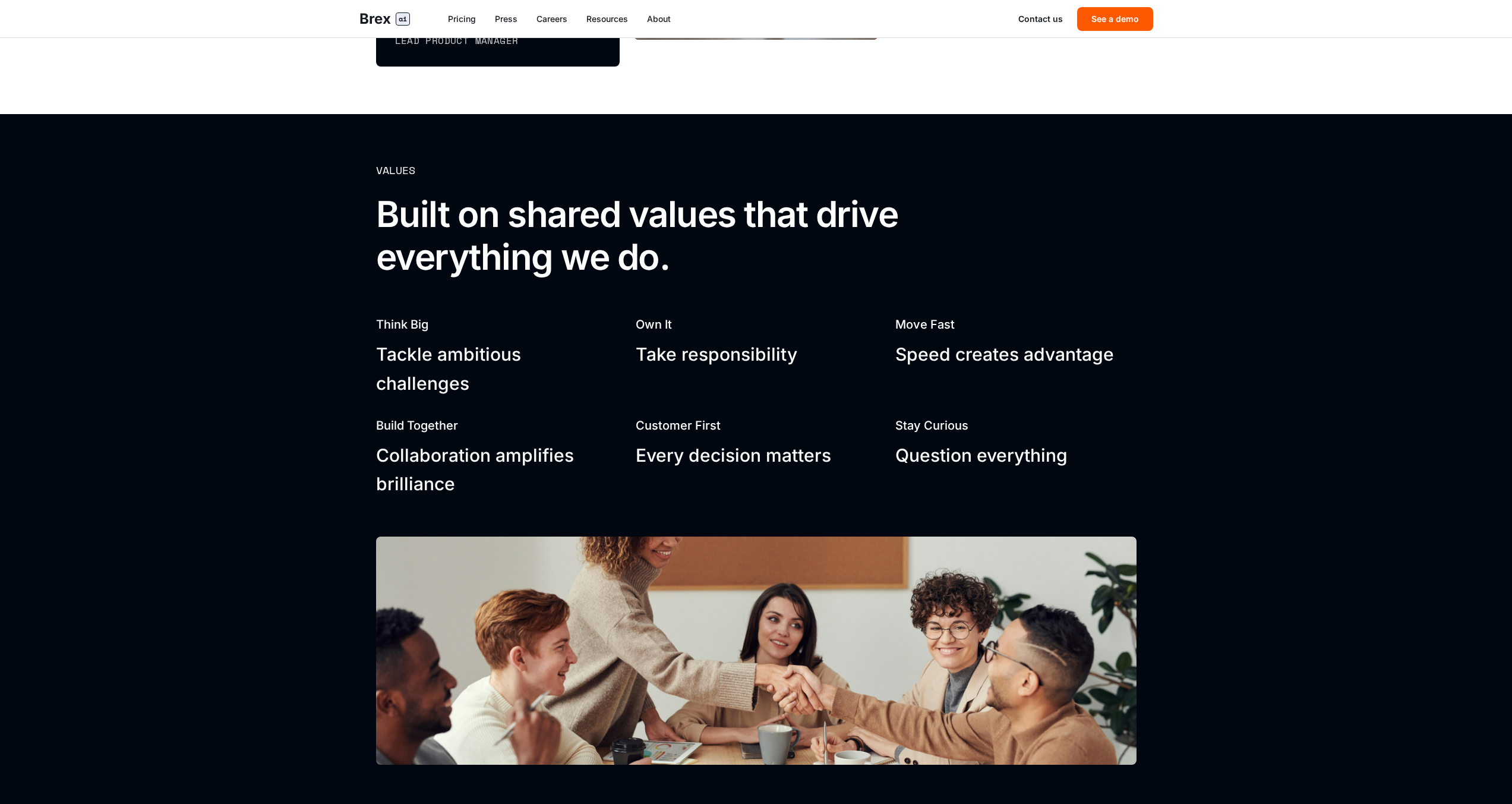
scroll to position [1303, 0]
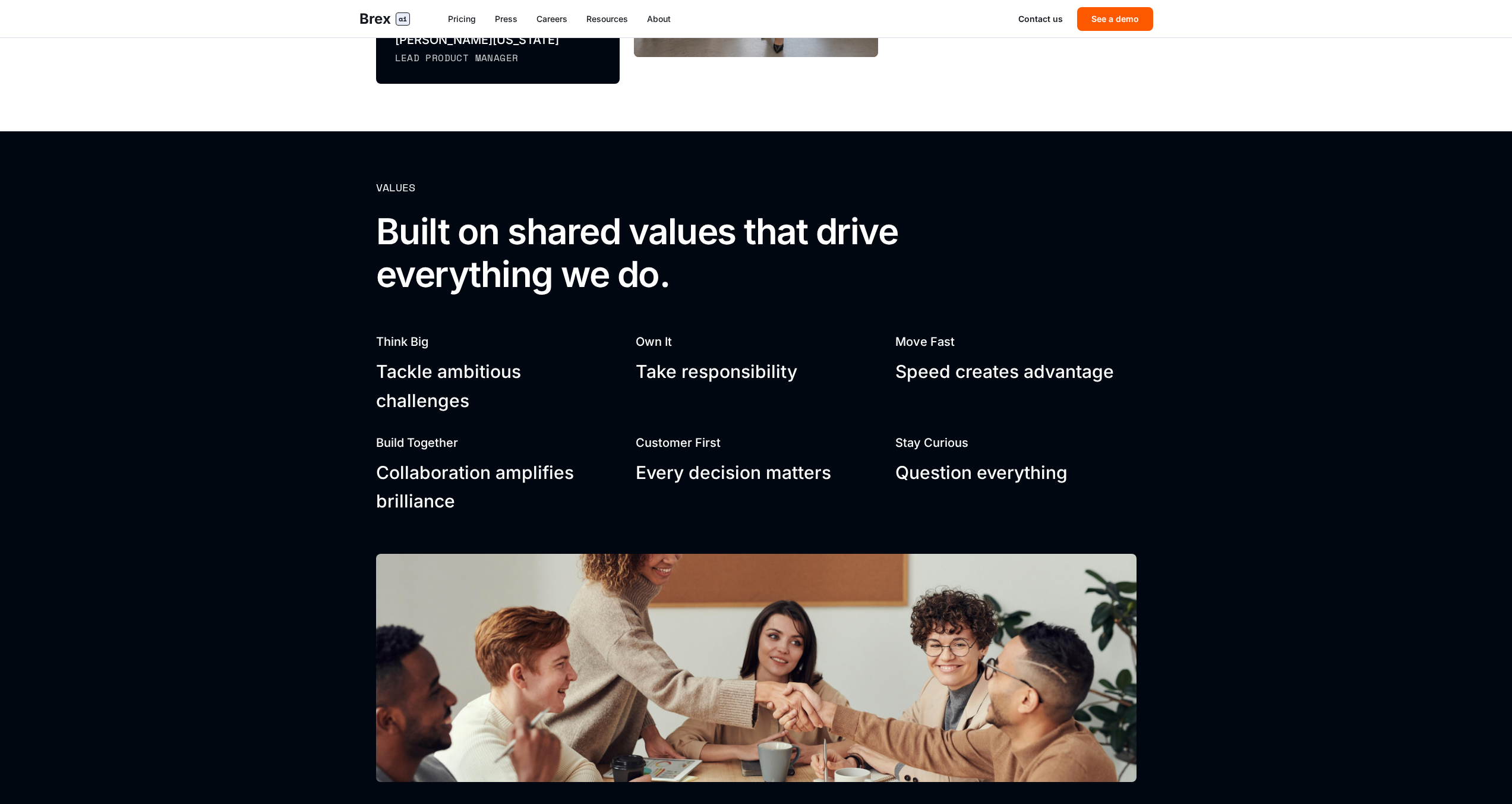
click at [588, 286] on h2 "Built on shared values that drive everything we do." at bounding box center [719, 252] width 685 height 85
click at [394, 186] on div "Values" at bounding box center [396, 187] width 39 height 17
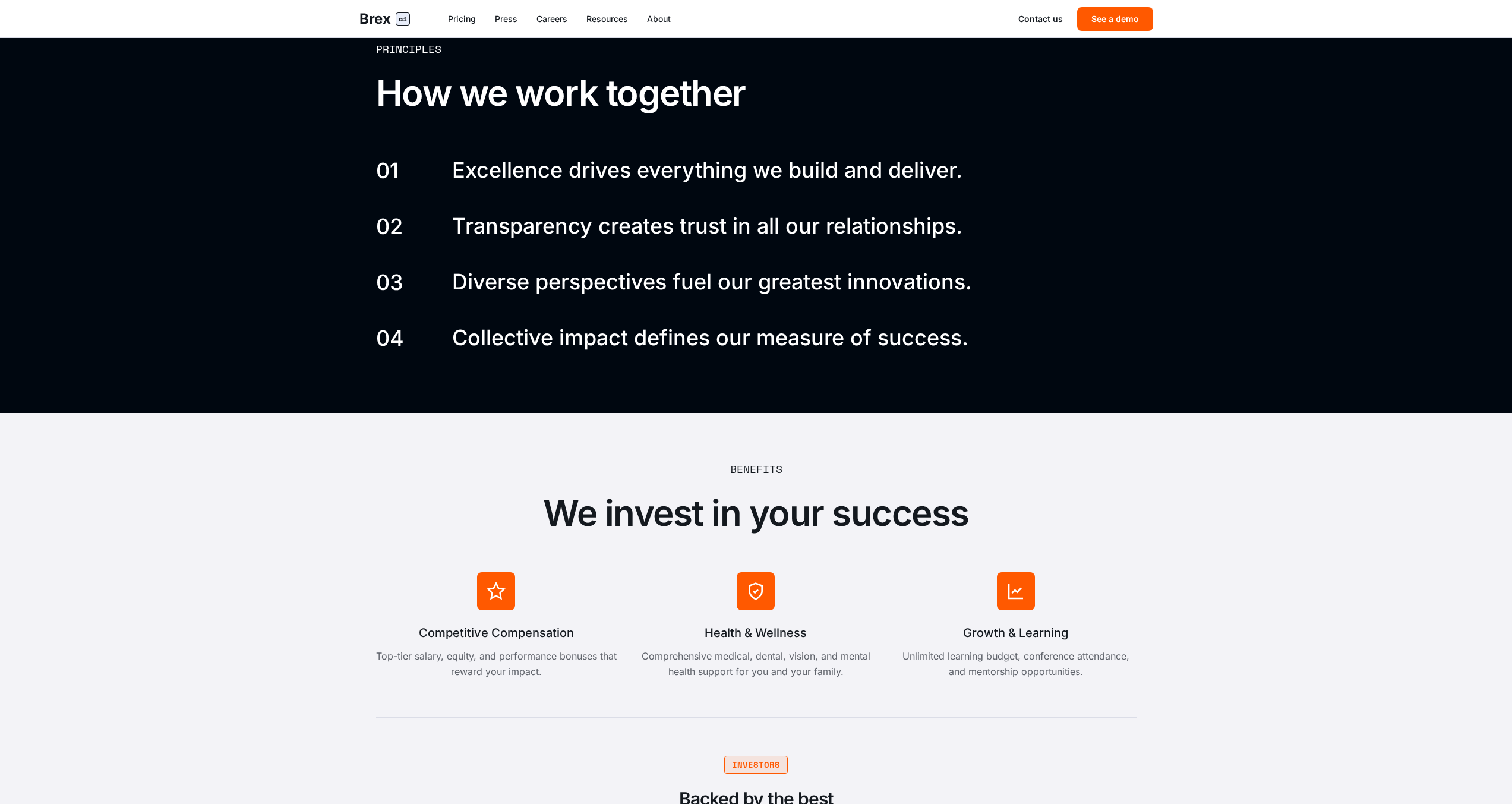
scroll to position [2295, 0]
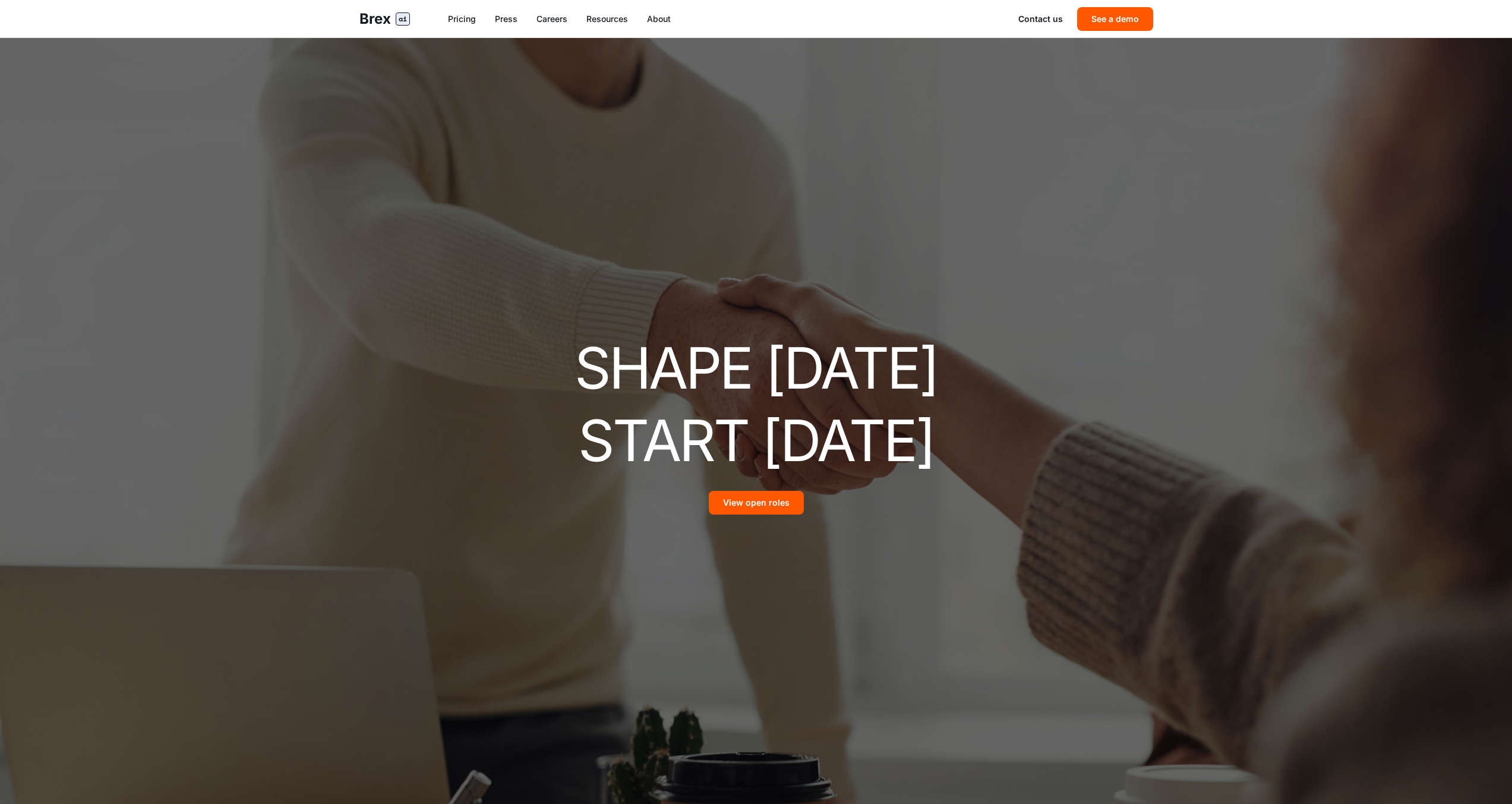
scroll to position [2295, 0]
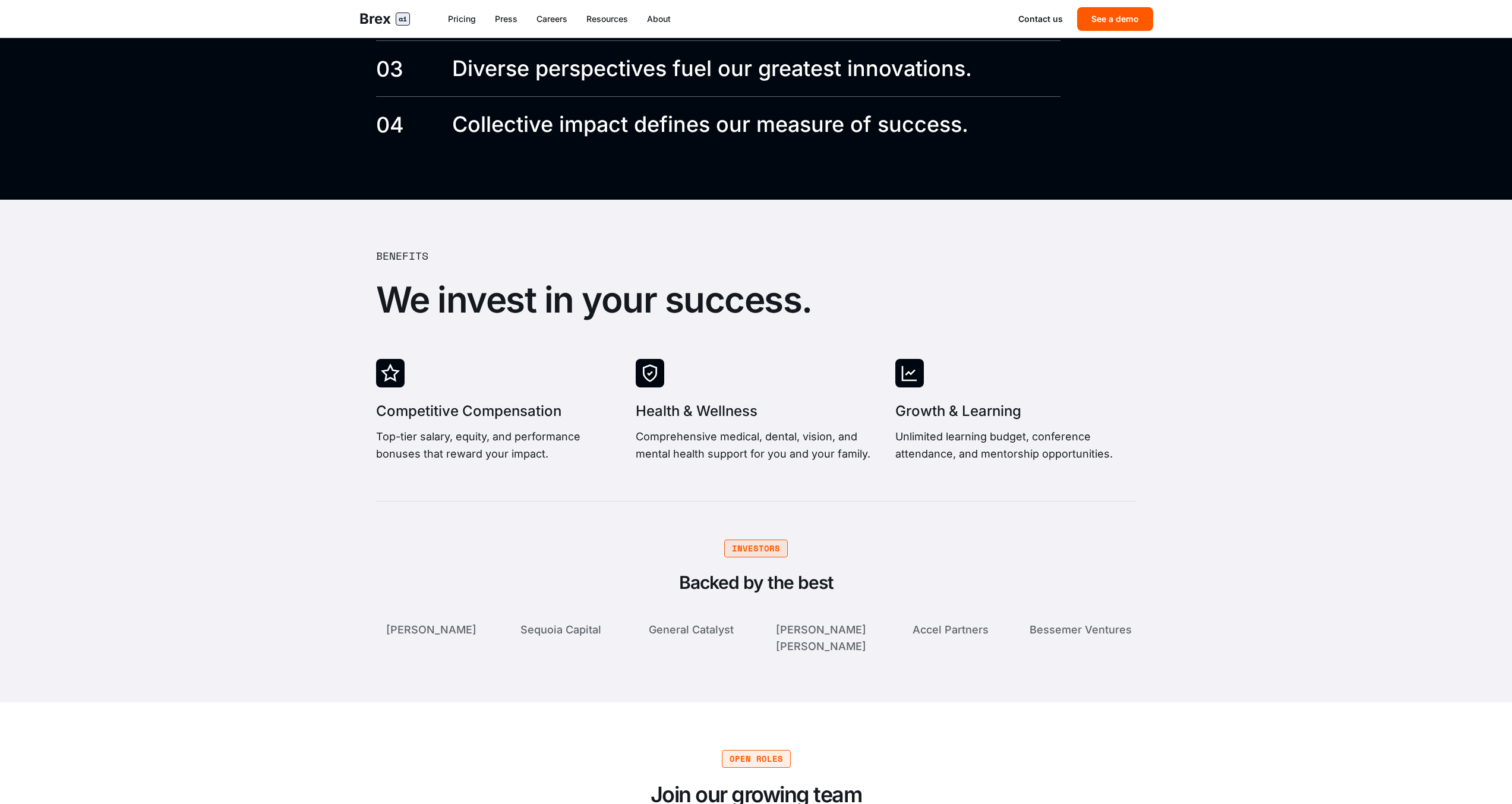
click at [978, 401] on h3 "Growth & Learning" at bounding box center [1015, 411] width 241 height 19
click at [940, 428] on p "Unlimited learning budget, conference attendance, and mentorship opportunities." at bounding box center [1015, 445] width 241 height 35
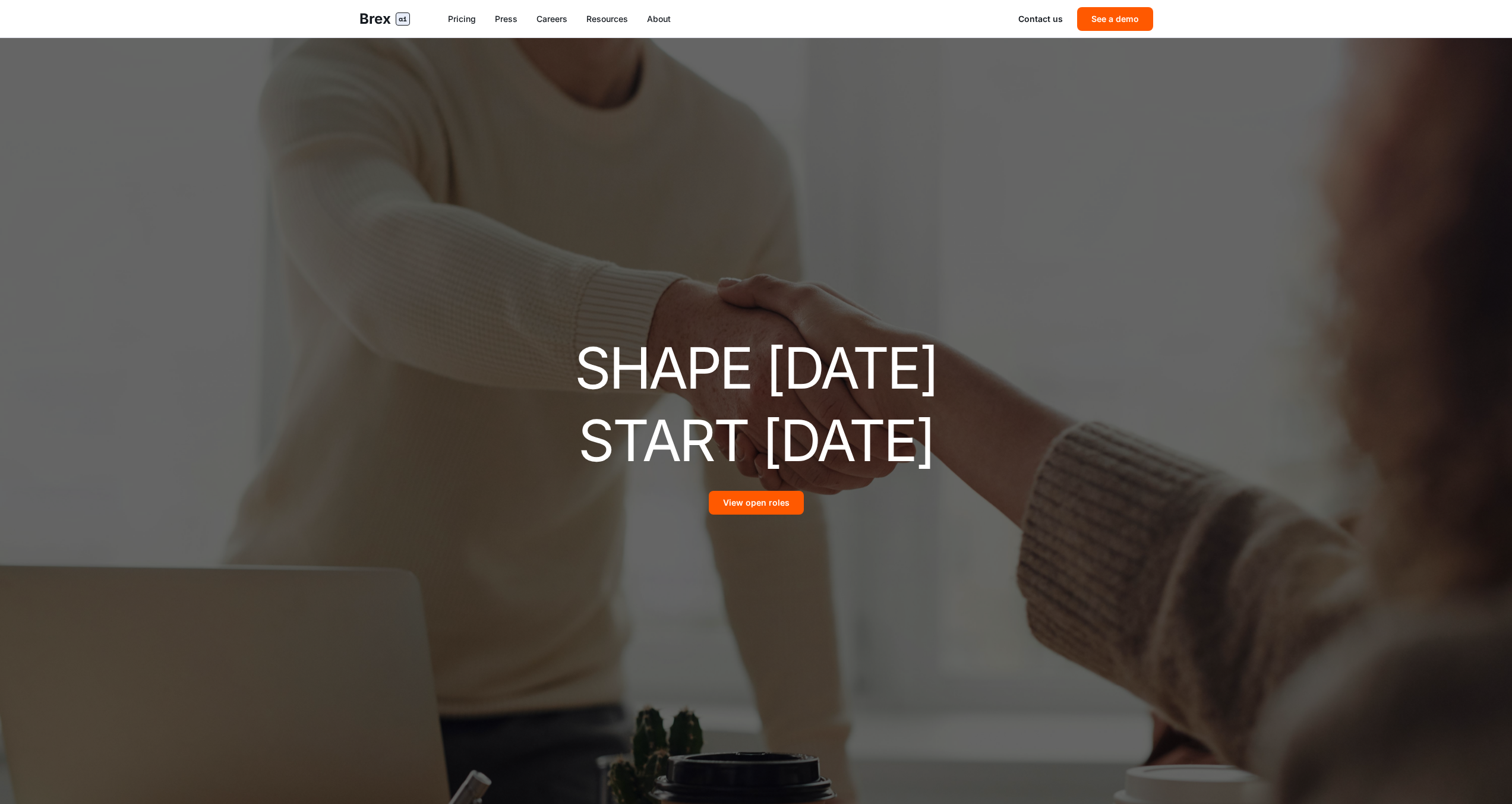
scroll to position [2295, 0]
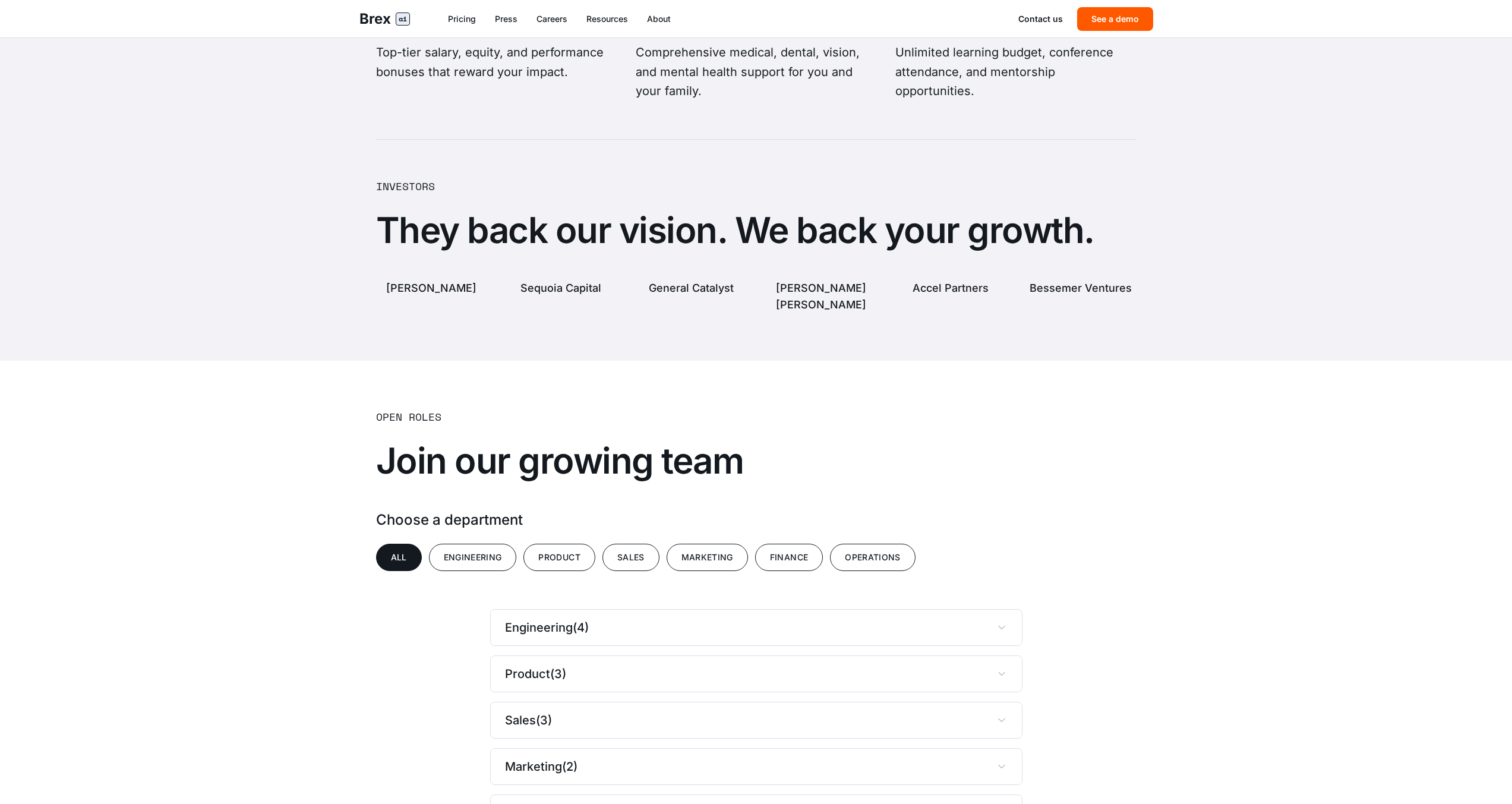
scroll to position [2786, 0]
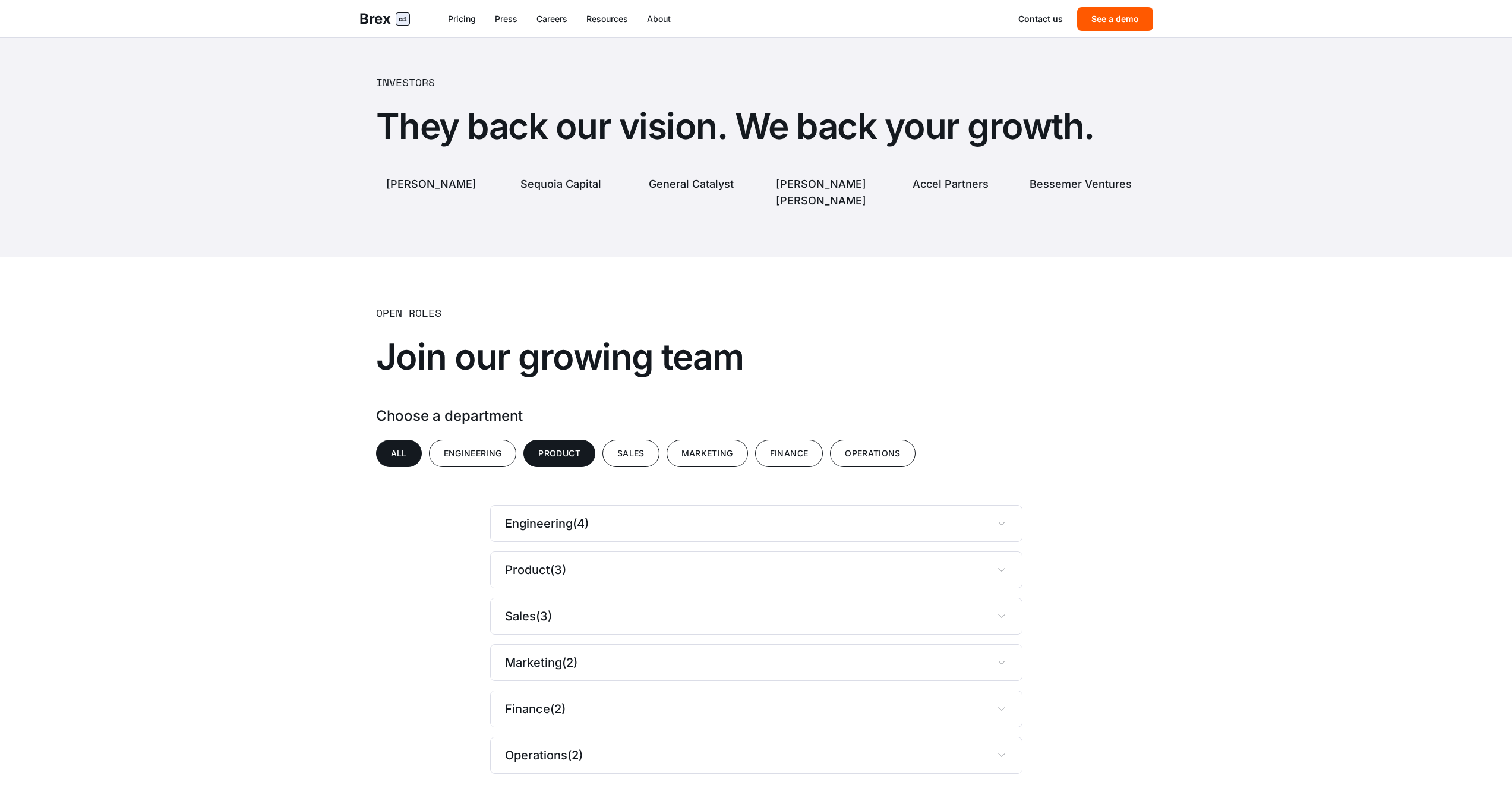
click at [556, 440] on button "Product" at bounding box center [559, 453] width 71 height 28
click at [892, 455] on div "Open Roles Join our growing team Choose a department All Engineering Product Sa…" at bounding box center [757, 539] width 760 height 469
click at [871, 440] on button "Operations" at bounding box center [872, 453] width 85 height 28
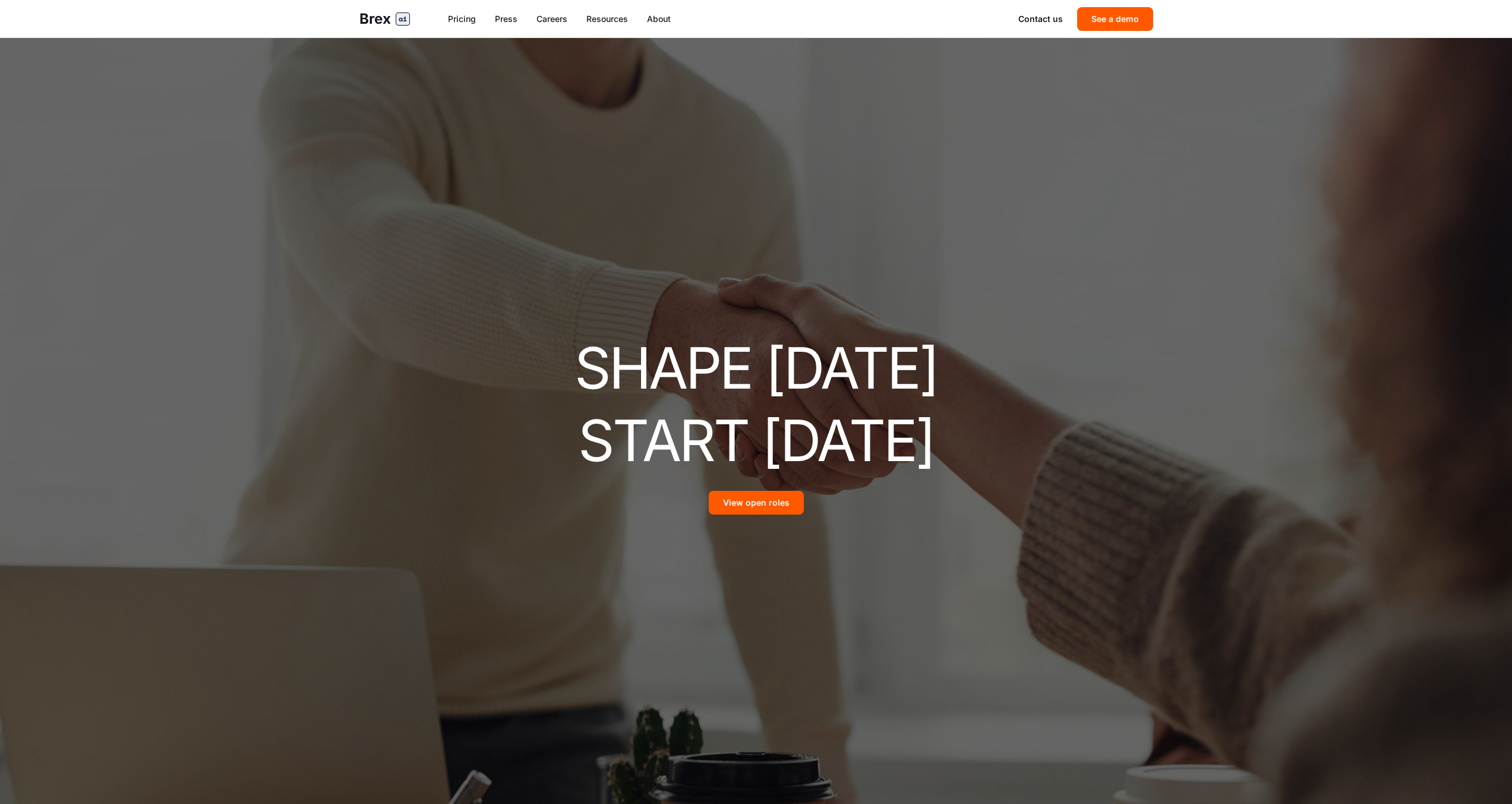
scroll to position [2786, 0]
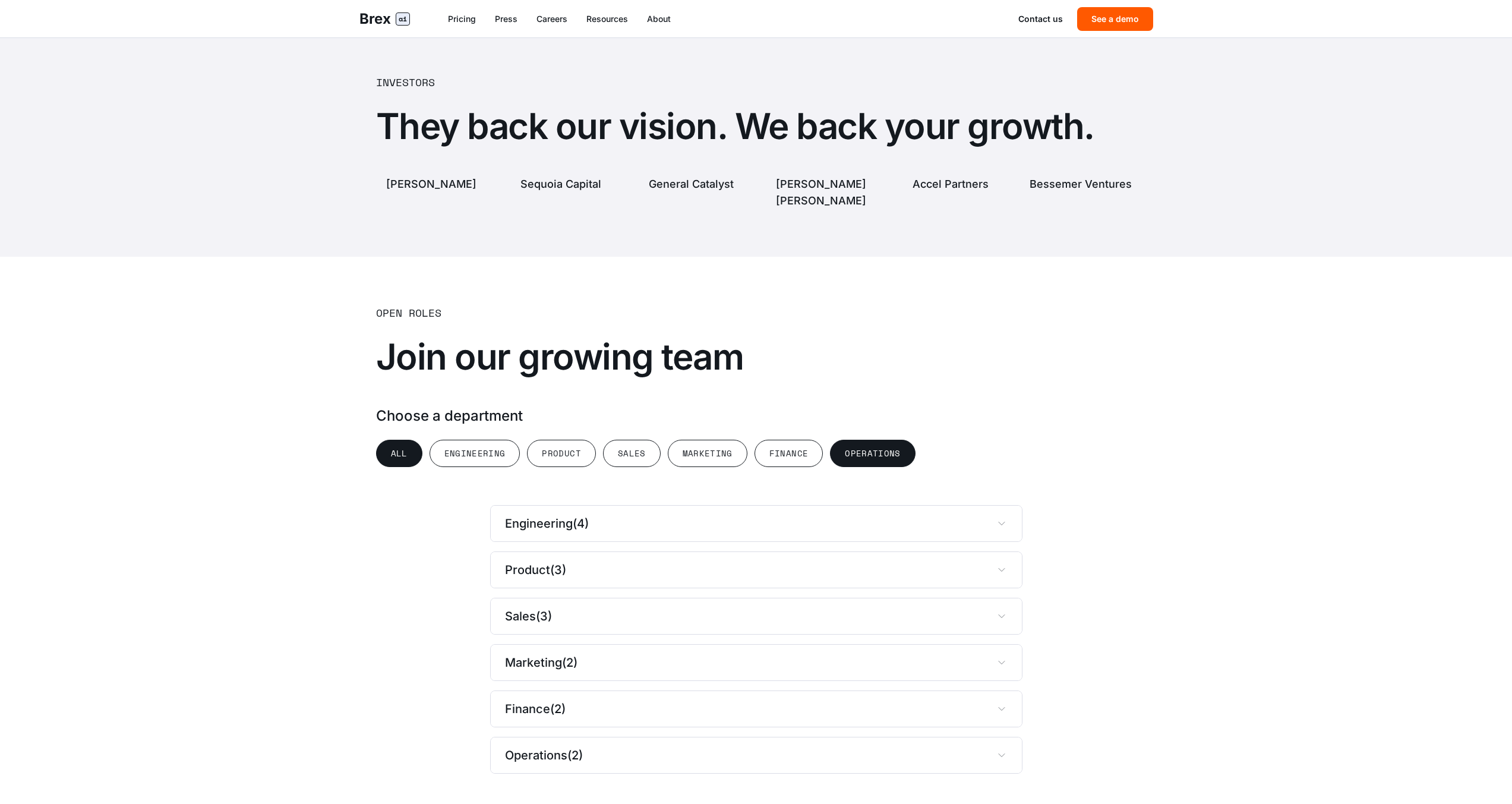
click at [852, 440] on button "Operations" at bounding box center [872, 453] width 85 height 28
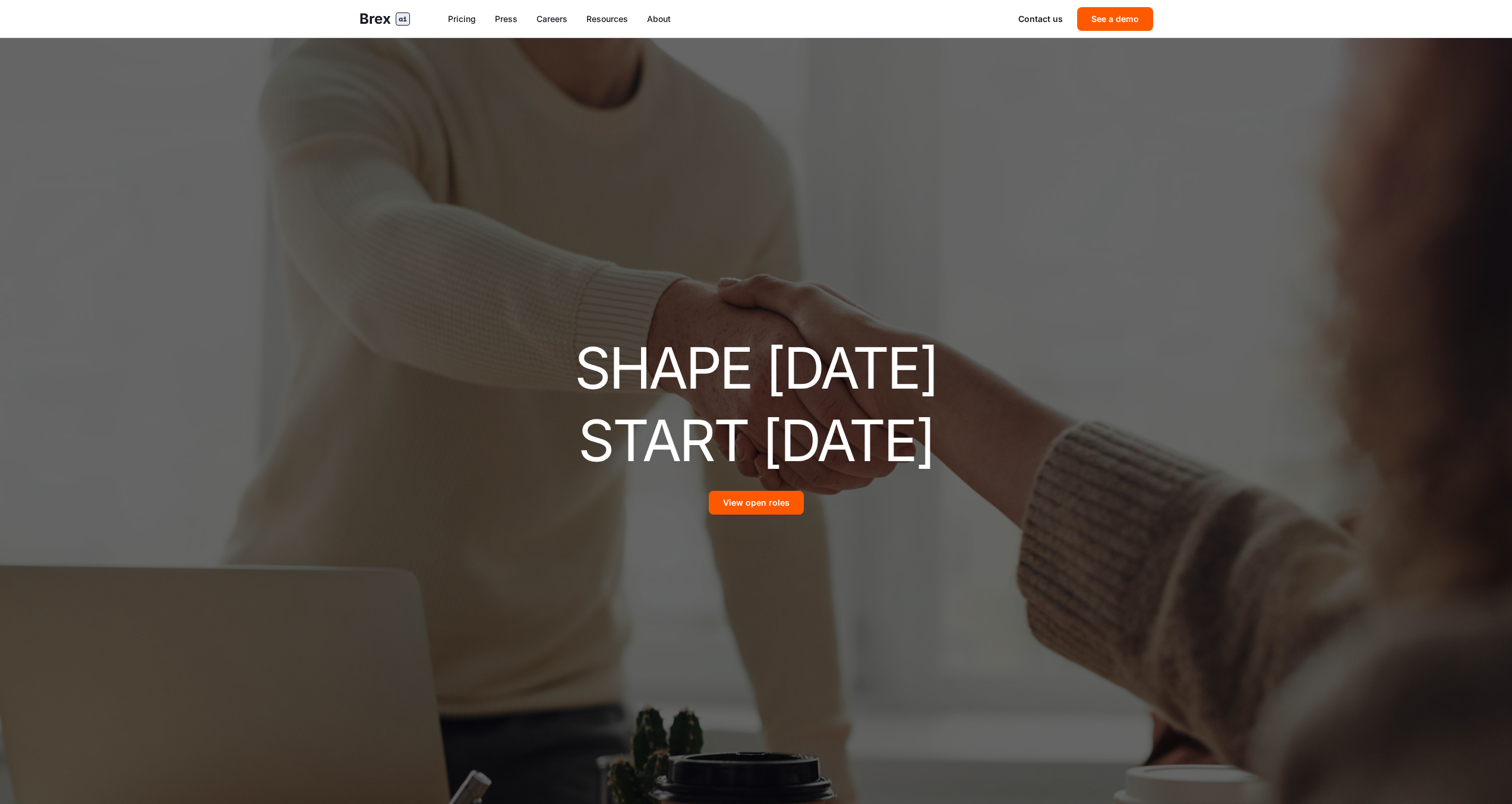
scroll to position [2786, 0]
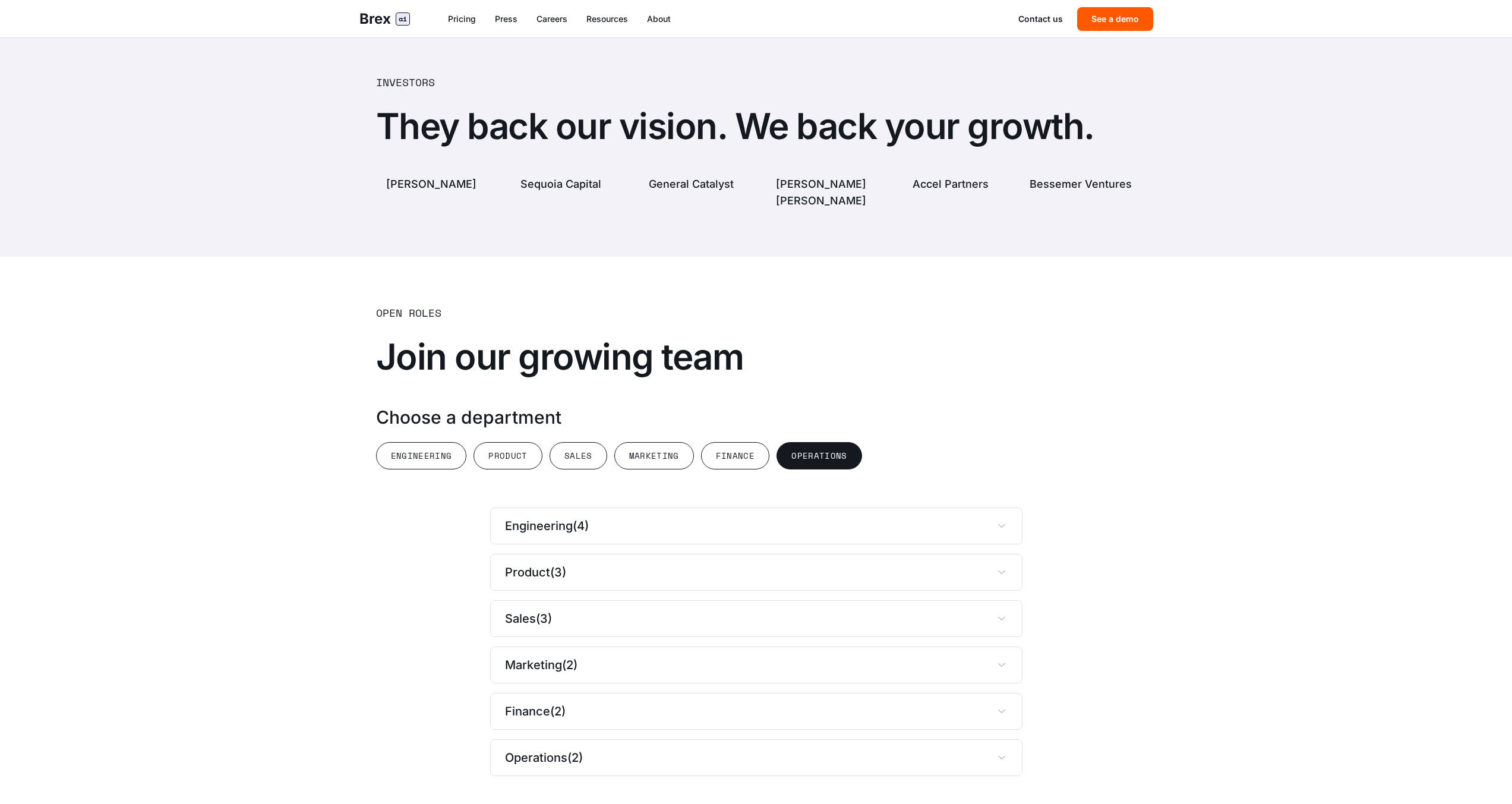
click at [811, 442] on button "Operations" at bounding box center [819, 455] width 85 height 28
drag, startPoint x: 927, startPoint y: 365, endPoint x: 927, endPoint y: 349, distance: 16.0
click at [927, 406] on h3 "Choose a department" at bounding box center [757, 417] width 760 height 21
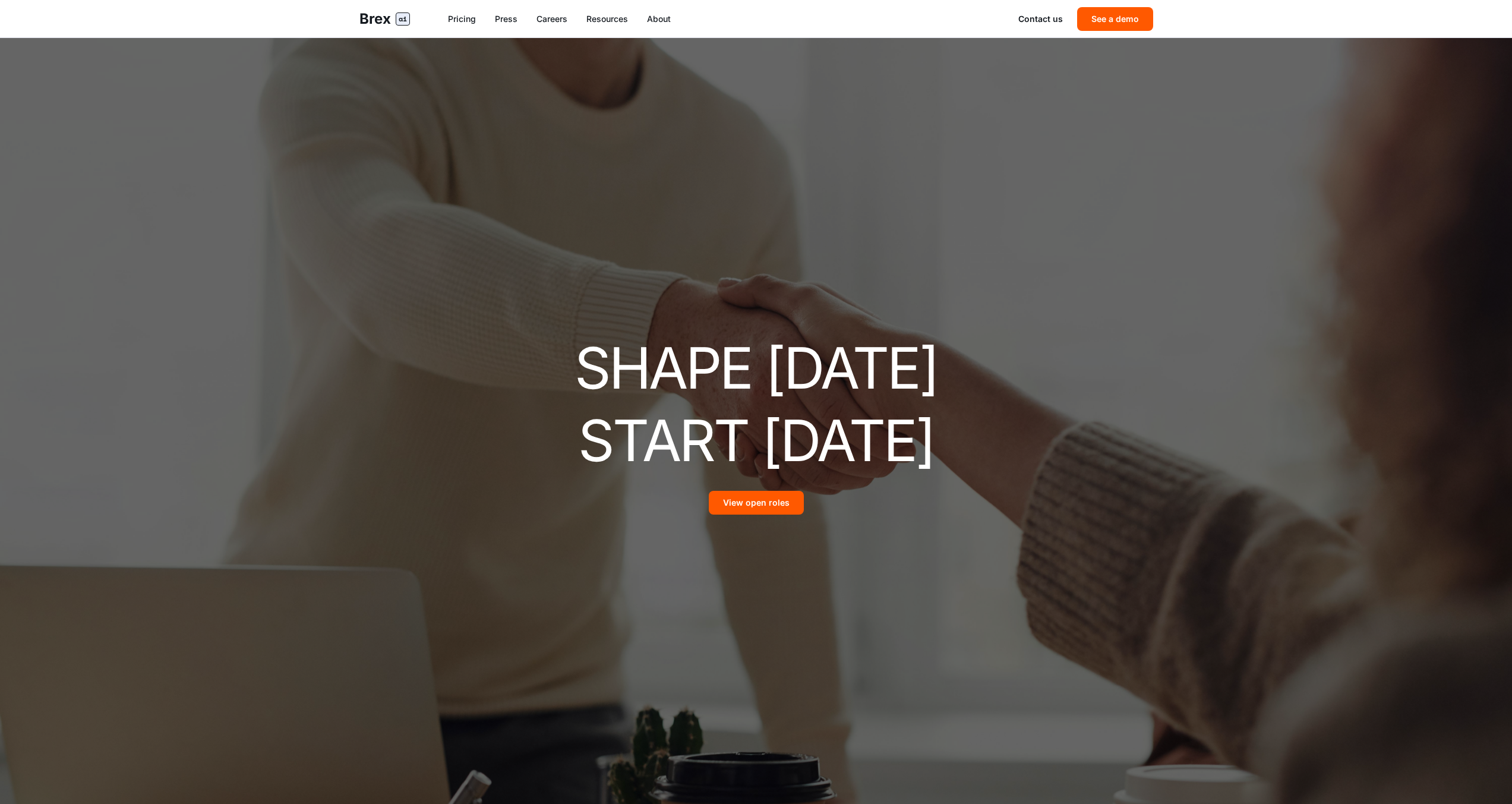
scroll to position [2786, 0]
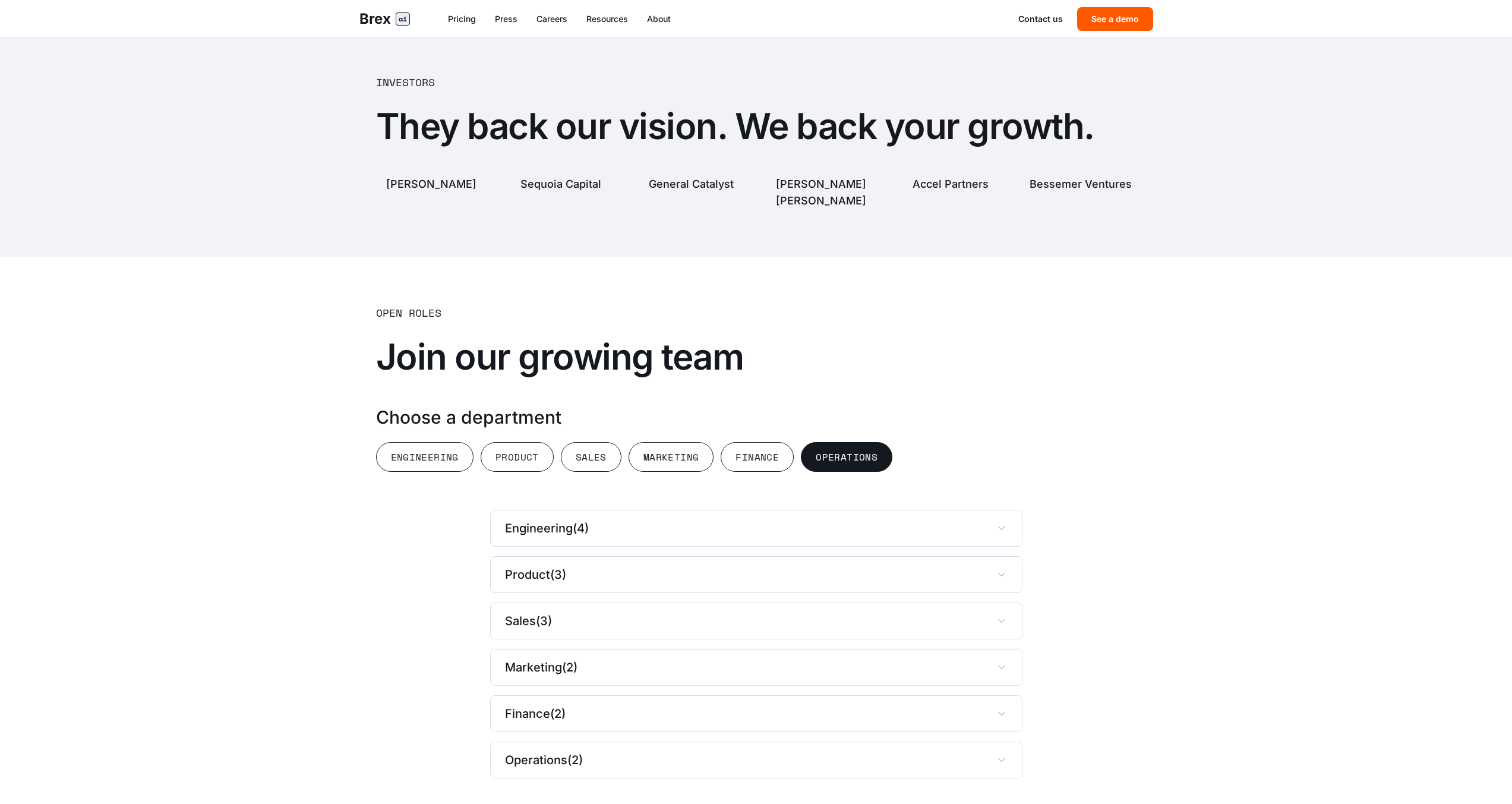
click at [857, 442] on button "Operations" at bounding box center [847, 457] width 91 height 30
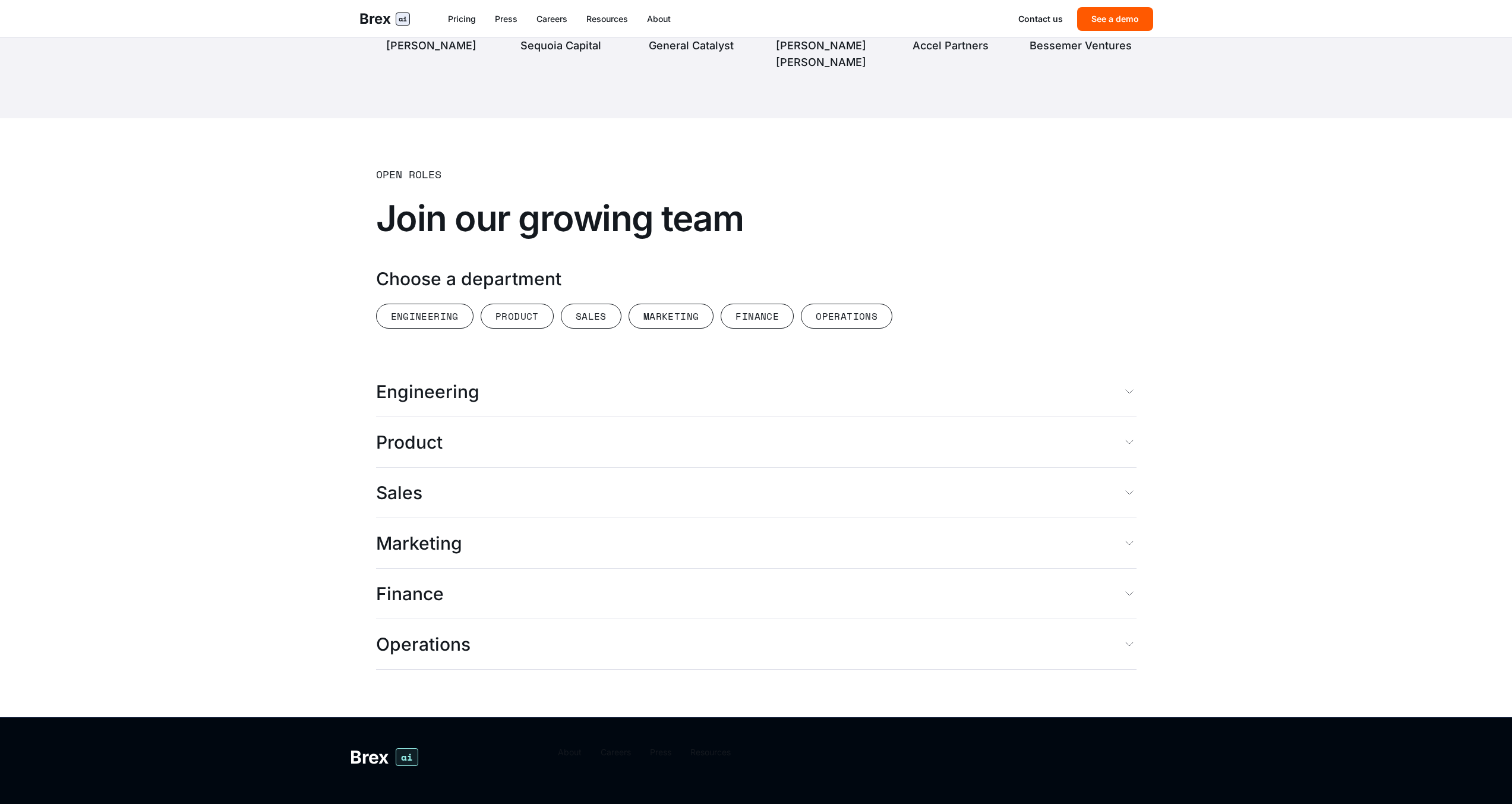
scroll to position [2936, 0]
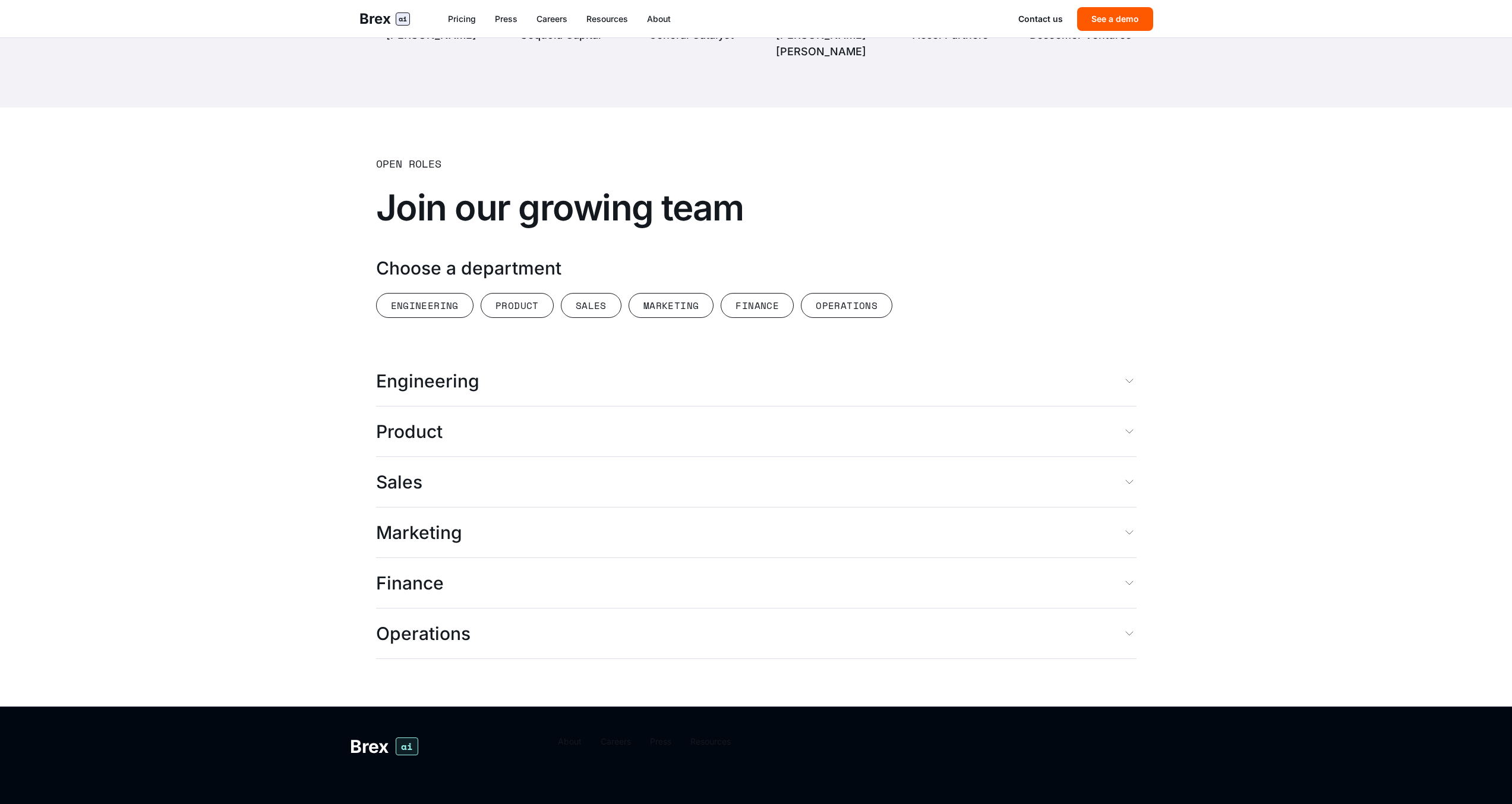
click at [417, 370] on span "Engineering" at bounding box center [428, 380] width 103 height 21
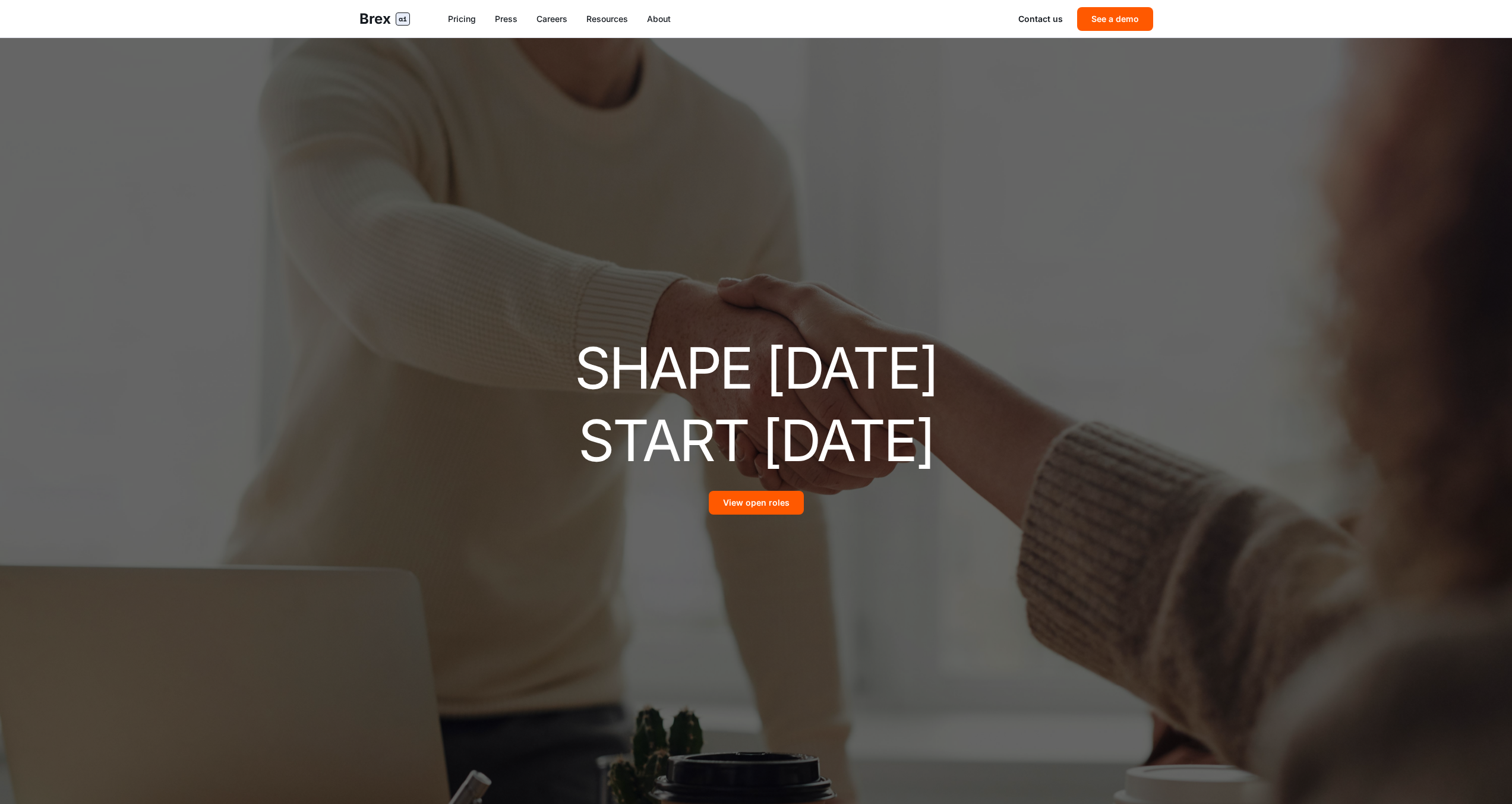
scroll to position [2934, 0]
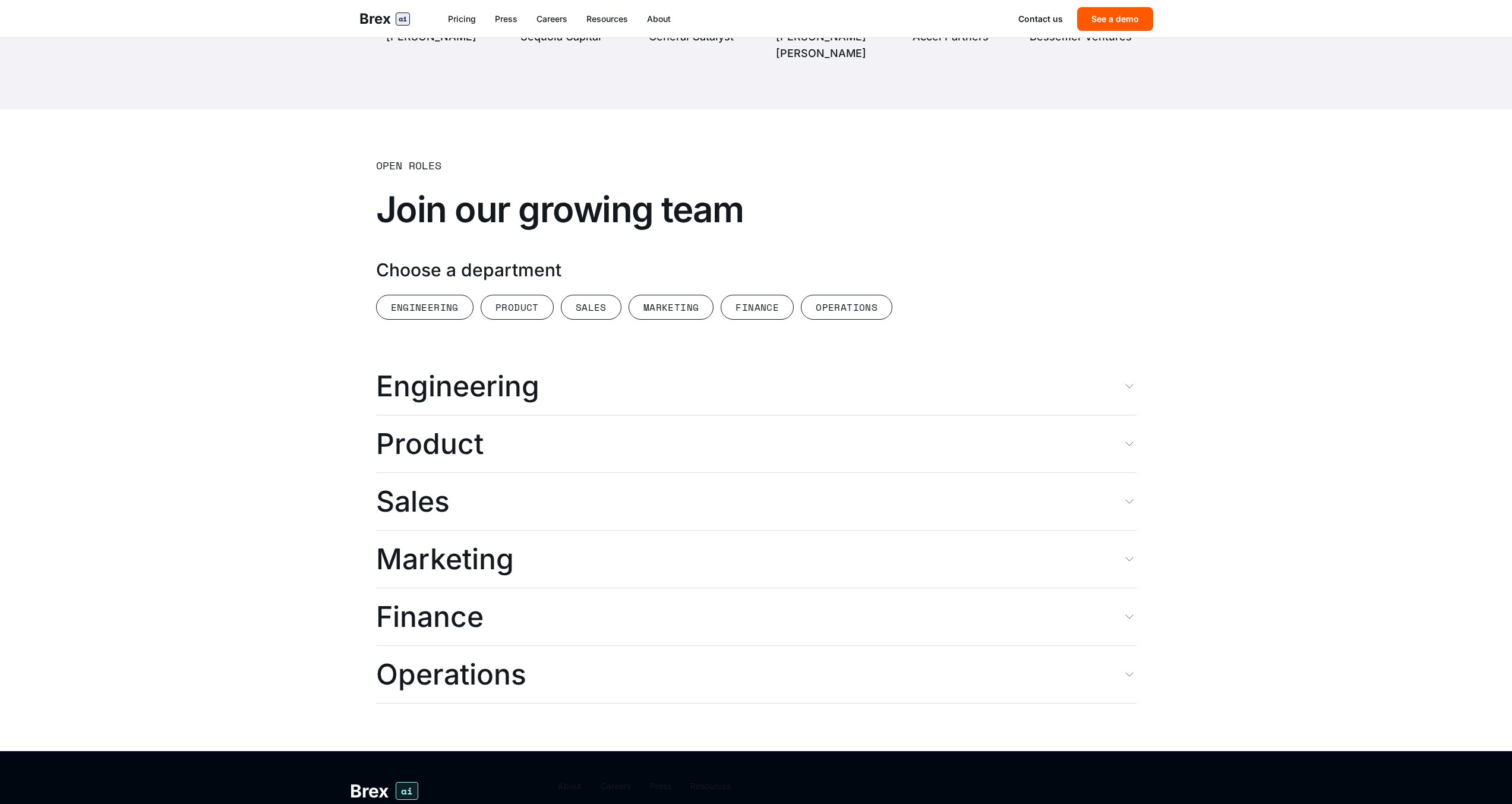
click at [452, 372] on span "Engineering" at bounding box center [458, 386] width 163 height 28
click at [203, 260] on section "Open Roles Join our growing team Choose a department Engineering Product Sales …" at bounding box center [756, 430] width 1512 height 642
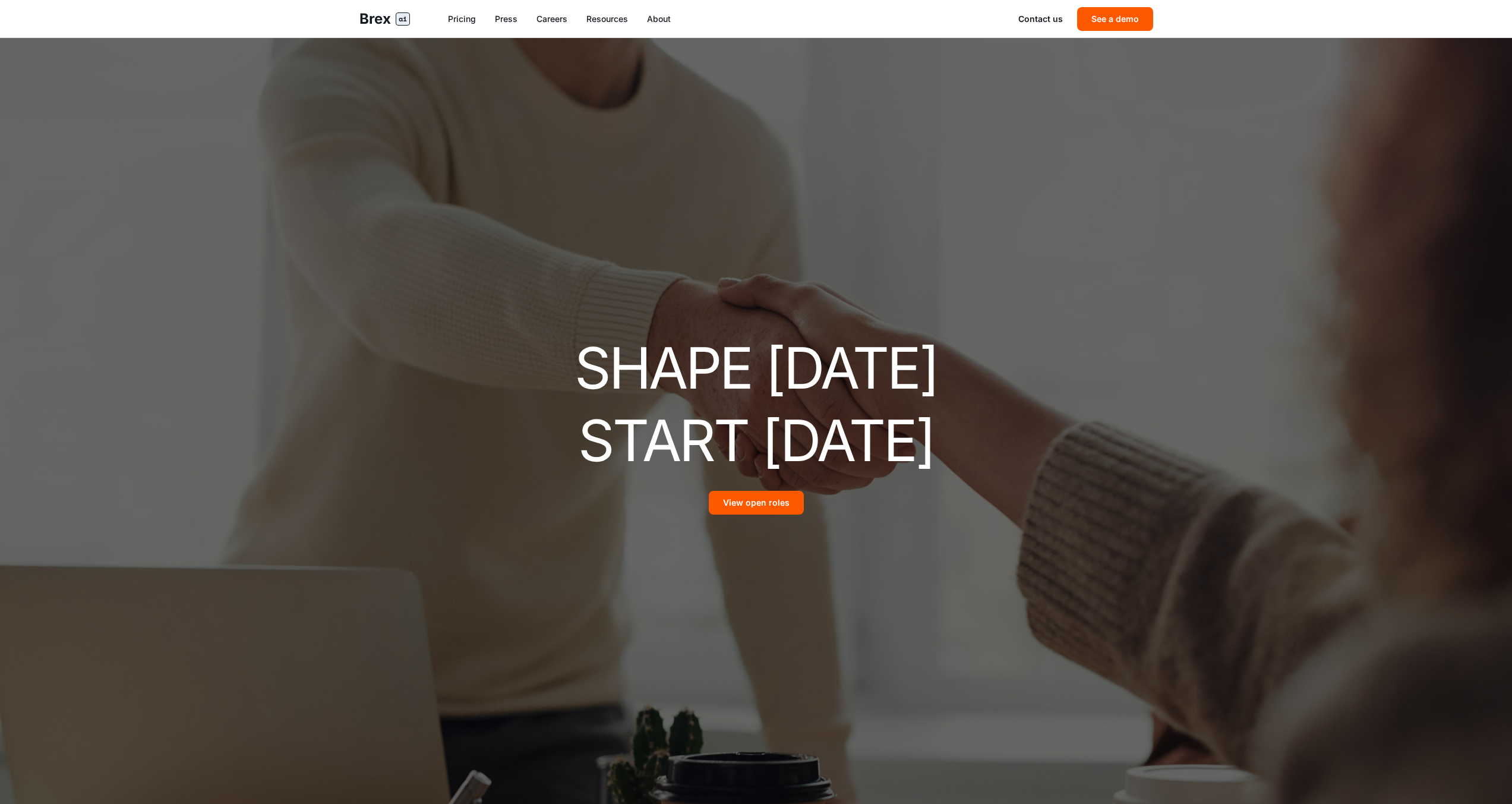
scroll to position [2932, 0]
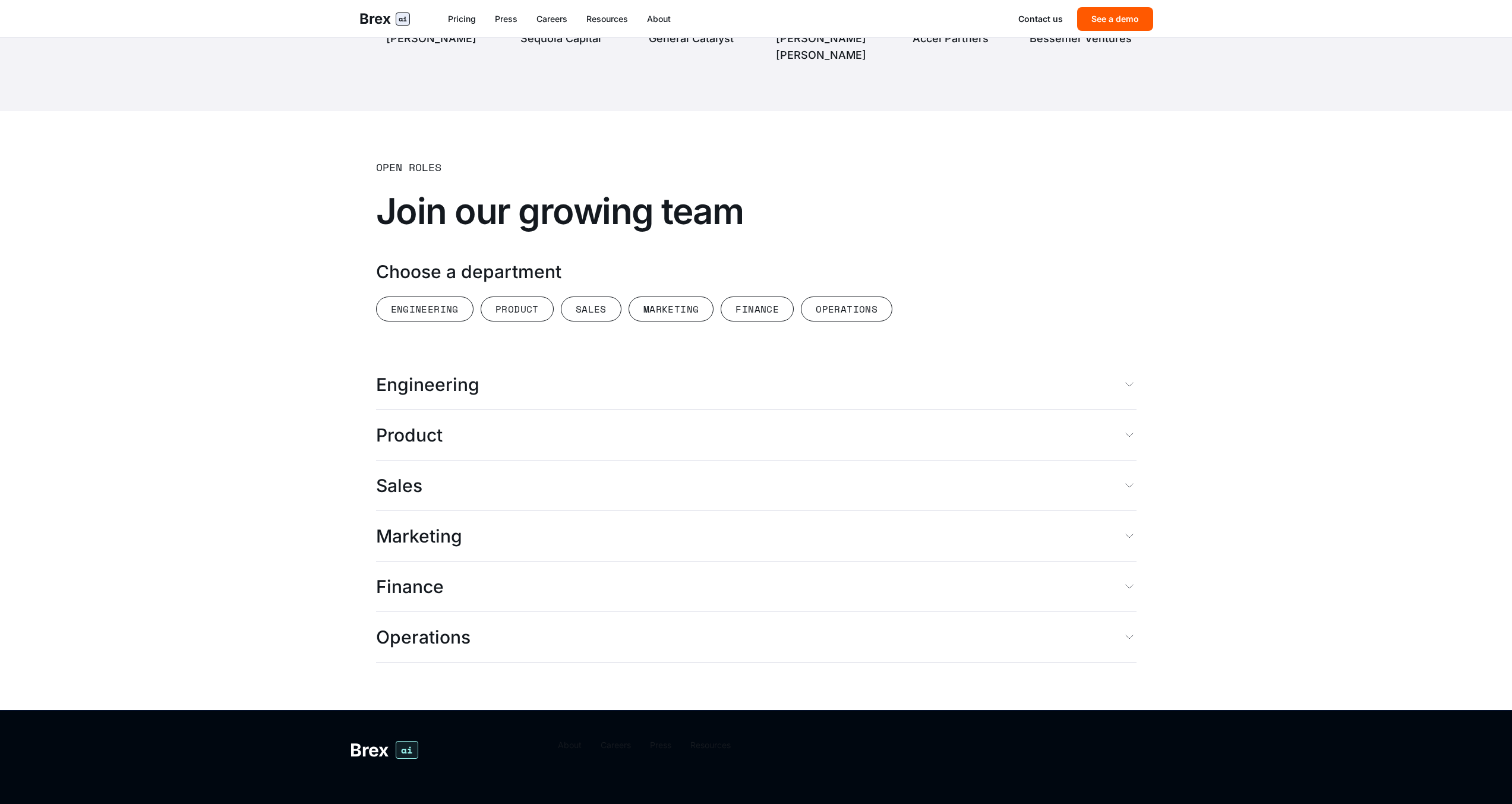
click at [423, 374] on span "Engineering" at bounding box center [428, 384] width 103 height 21
